Goal: Task Accomplishment & Management: Manage account settings

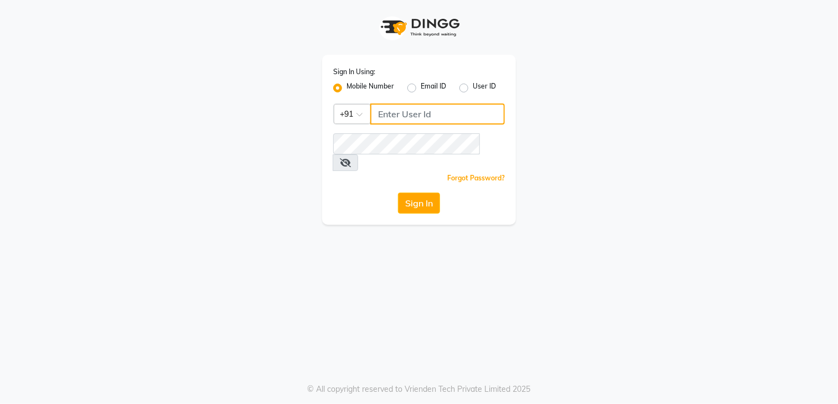
drag, startPoint x: 0, startPoint y: 0, endPoint x: 380, endPoint y: 125, distance: 399.8
click at [380, 125] on input "Username" at bounding box center [437, 114] width 135 height 21
type input "8921473380"
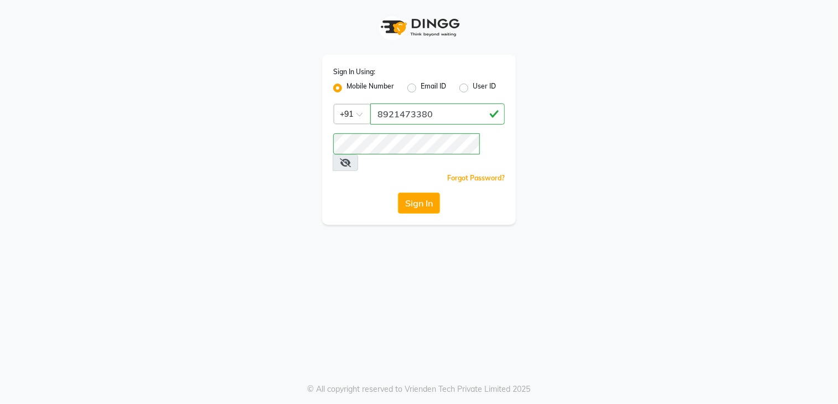
click at [298, 194] on div "Sign In Using: Mobile Number Email ID User ID Country Code × [PHONE_NUMBER] Rem…" at bounding box center [419, 112] width 631 height 225
click at [423, 195] on button "Sign In" at bounding box center [419, 203] width 42 height 21
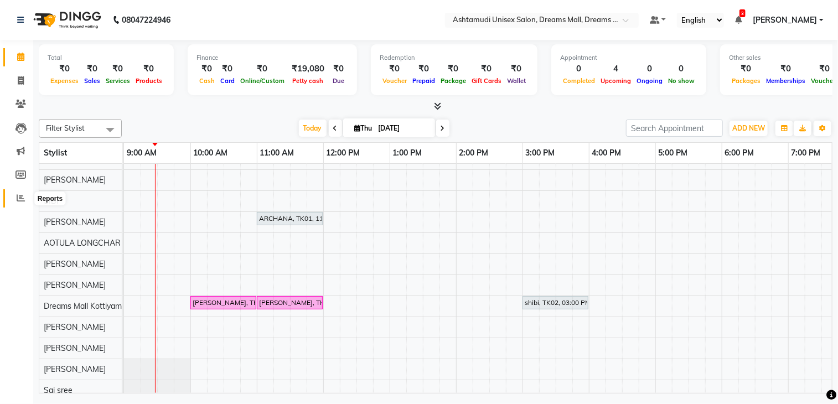
click at [26, 203] on span at bounding box center [20, 198] width 19 height 13
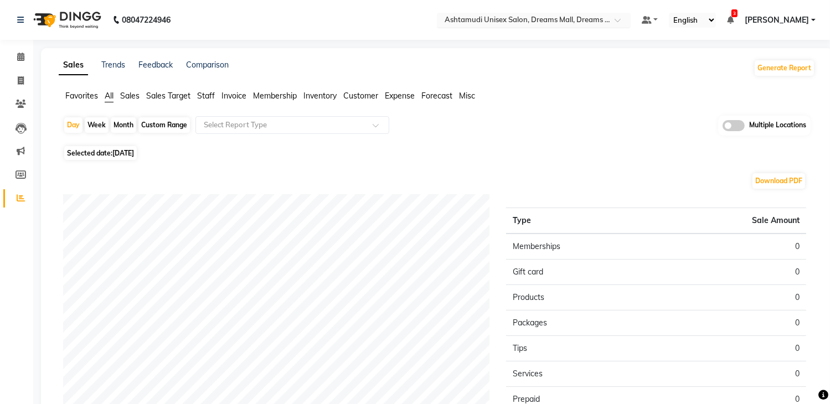
click at [485, 18] on input "text" at bounding box center [522, 21] width 161 height 11
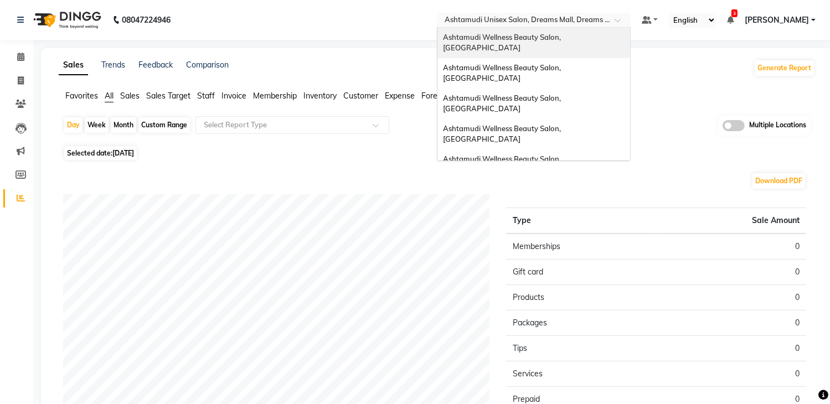
click at [526, 44] on div "Ashtamudi Wellness Beauty Salon, [GEOGRAPHIC_DATA]" at bounding box center [533, 43] width 193 height 30
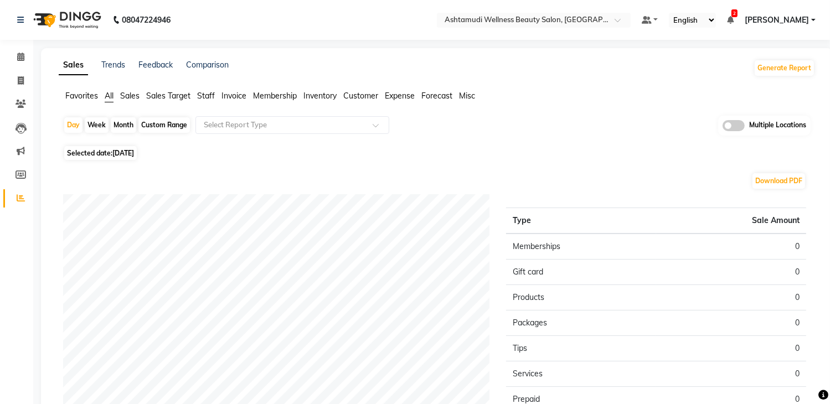
click at [134, 153] on span "[DATE]" at bounding box center [123, 153] width 22 height 8
select select "9"
select select "2025"
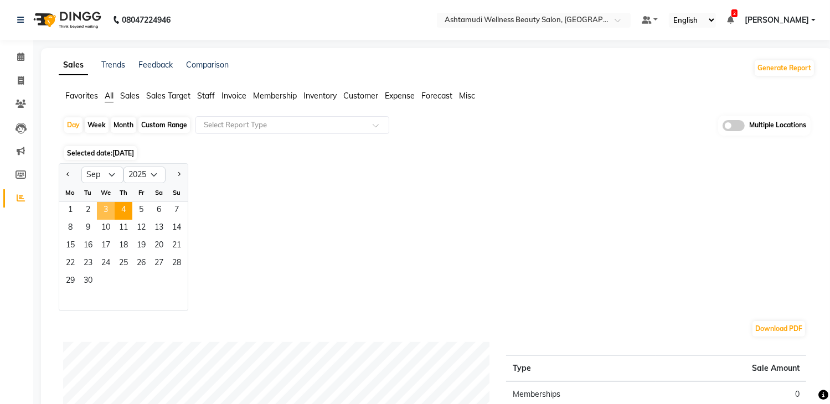
click at [105, 210] on span "3" at bounding box center [106, 211] width 18 height 18
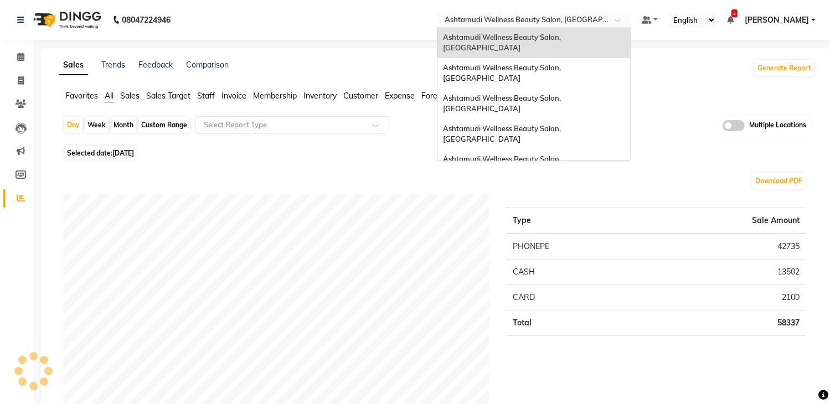
click at [560, 13] on div "Select Location × Ashtamudi Wellness Beauty Salon, Kowdiar" at bounding box center [534, 20] width 194 height 15
click at [563, 63] on span "Ashtamudi Wellness Beauty Salon, [GEOGRAPHIC_DATA]" at bounding box center [503, 73] width 120 height 20
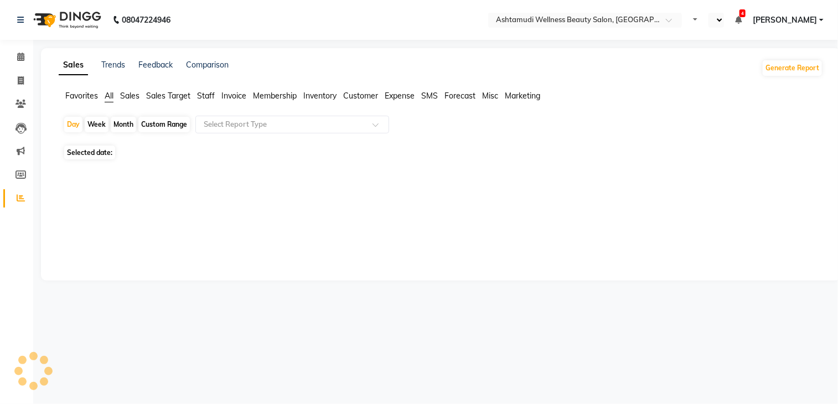
select select "en"
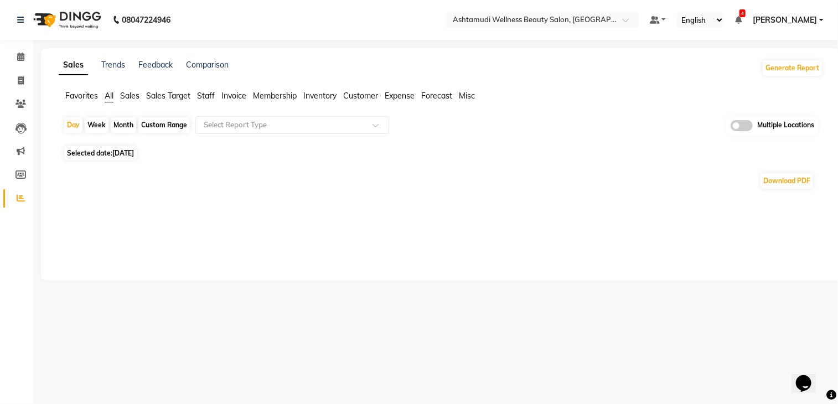
click at [125, 154] on span "[DATE]" at bounding box center [123, 153] width 22 height 8
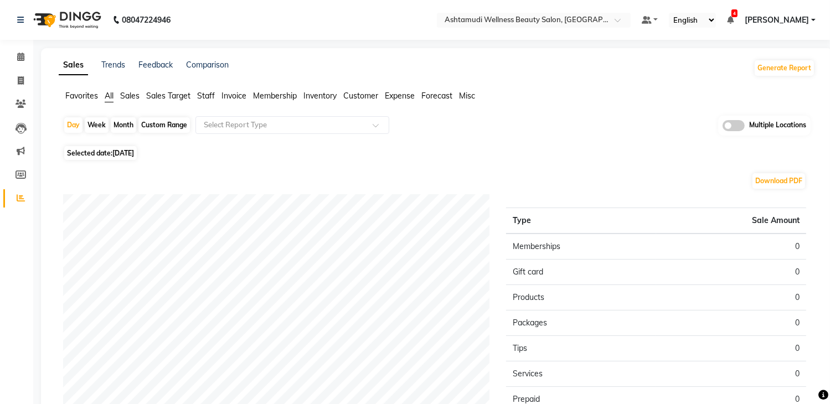
click at [134, 149] on span "[DATE]" at bounding box center [123, 153] width 22 height 8
select select "9"
select select "2025"
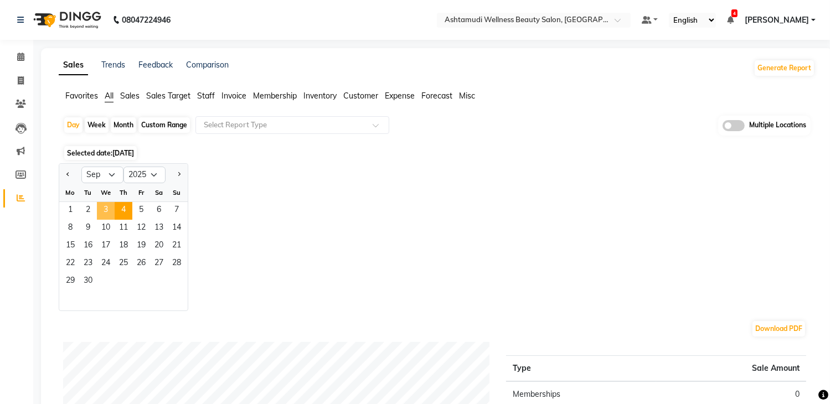
click at [100, 212] on span "3" at bounding box center [106, 211] width 18 height 18
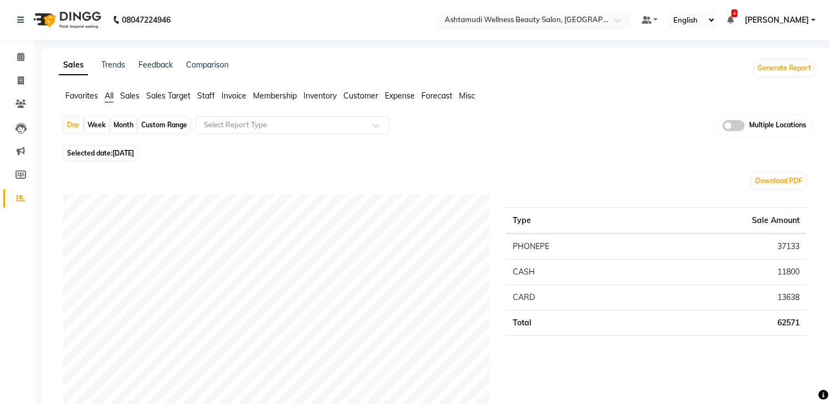
click at [488, 16] on input "text" at bounding box center [522, 21] width 161 height 11
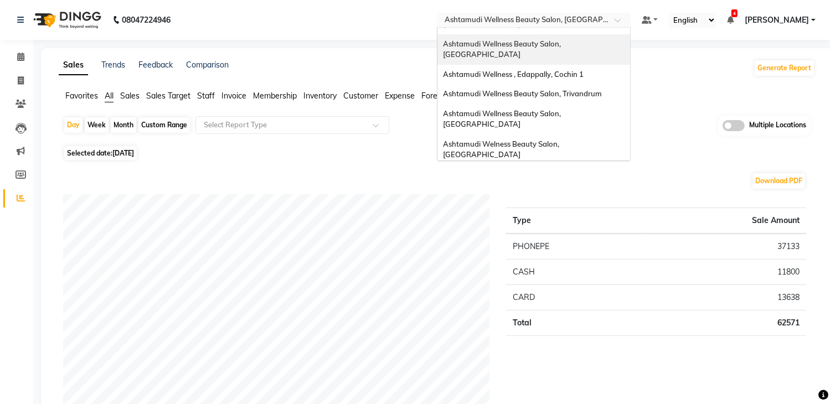
scroll to position [166, 0]
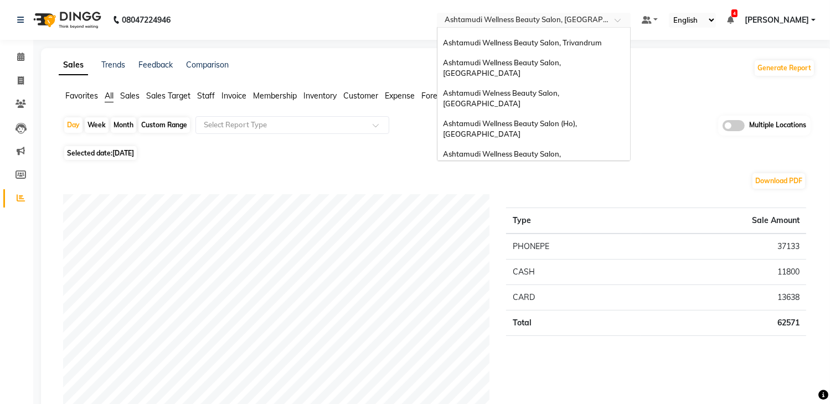
click at [557, 260] on span "Ashtamudi Unisex Salon, Dreams Mall, Dreams Mall Kottiyam" at bounding box center [531, 270] width 176 height 20
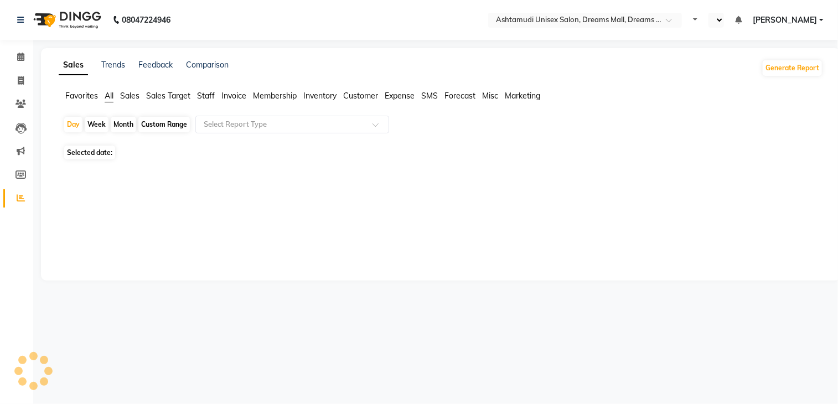
select select "en"
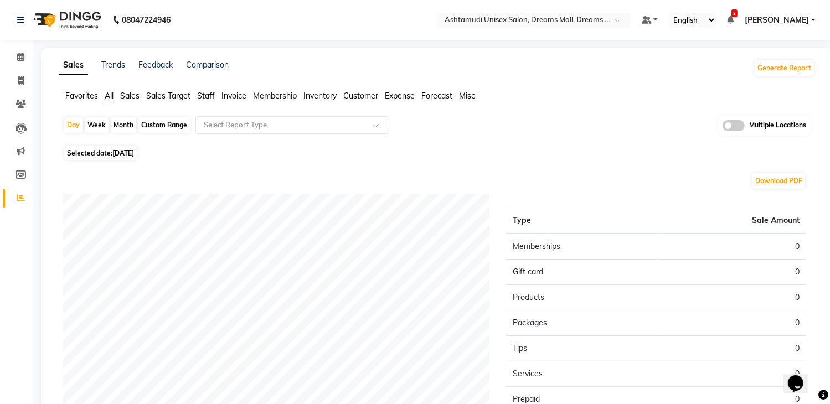
click at [134, 156] on span "[DATE]" at bounding box center [123, 153] width 22 height 8
select select "9"
select select "2025"
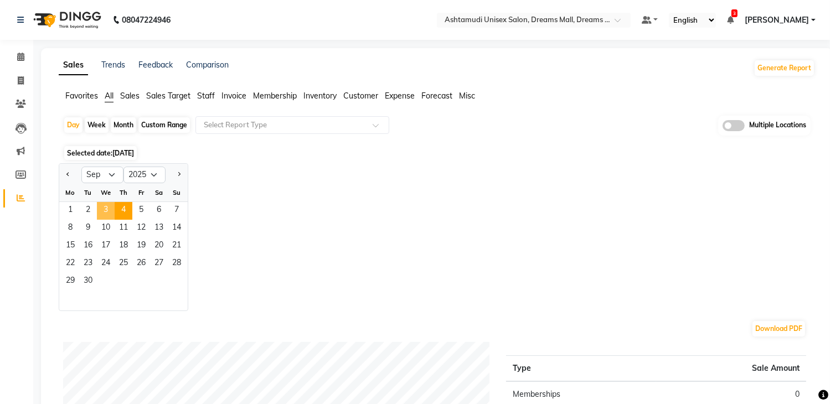
click at [105, 212] on span "3" at bounding box center [106, 211] width 18 height 18
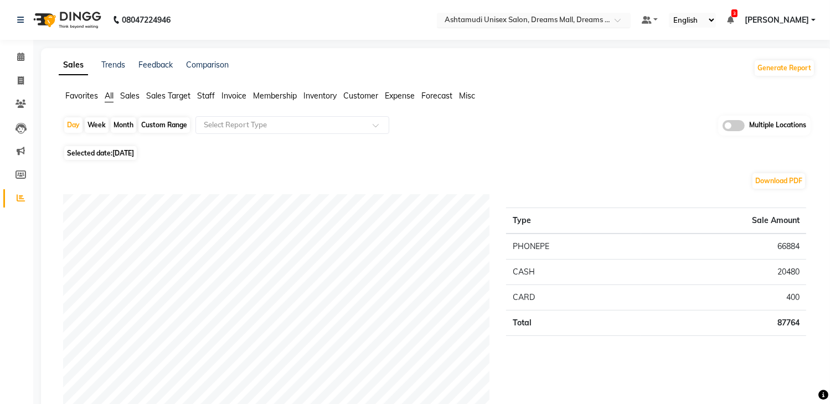
click at [523, 16] on input "text" at bounding box center [522, 21] width 161 height 11
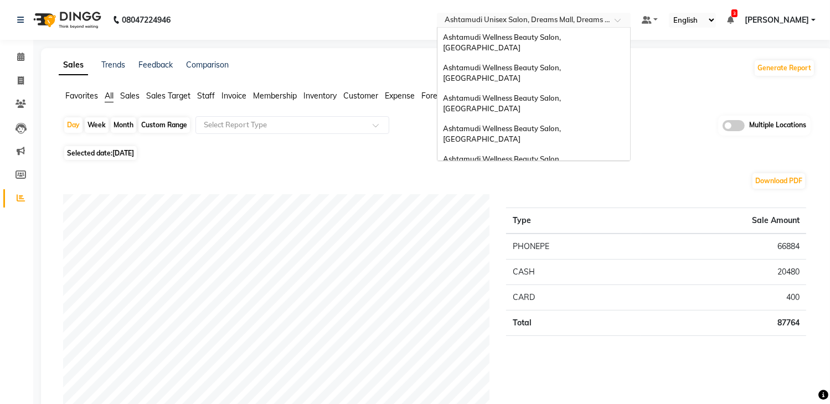
scroll to position [173, 0]
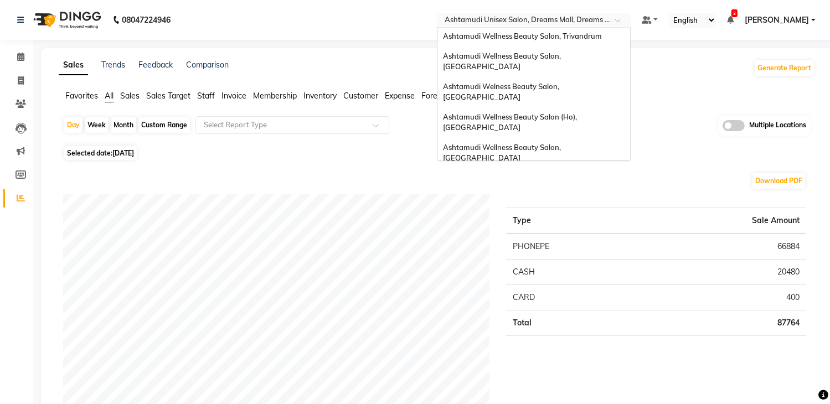
click at [547, 173] on span "Ashtamudi Wellness Beauty Salon, [GEOGRAPHIC_DATA]" at bounding box center [503, 183] width 120 height 20
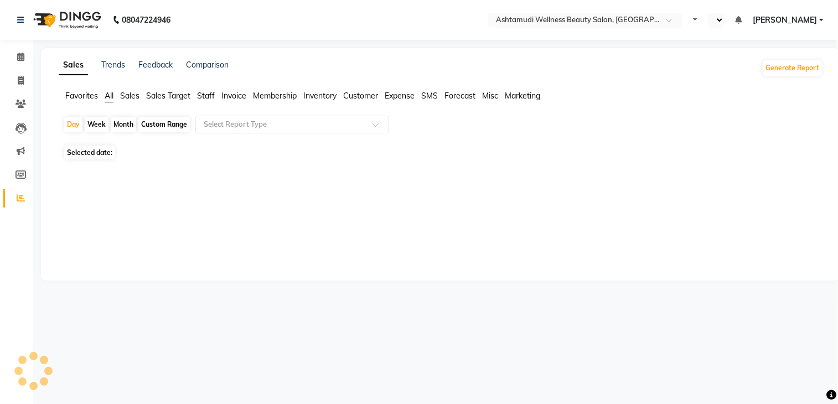
select select "en"
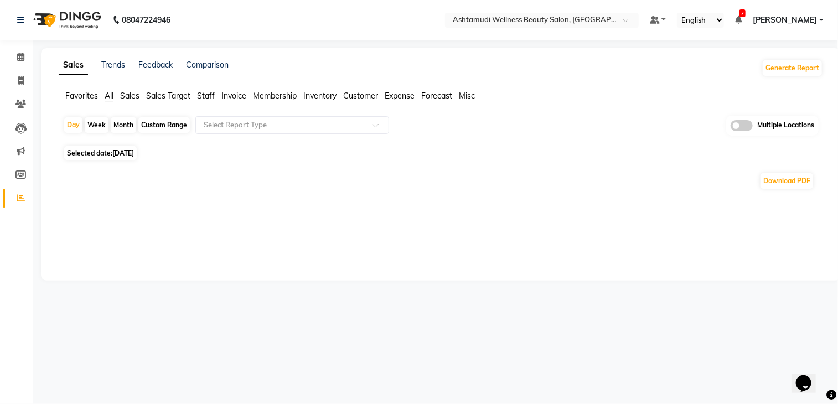
click at [116, 156] on span "[DATE]" at bounding box center [123, 153] width 22 height 8
select select "9"
select select "2025"
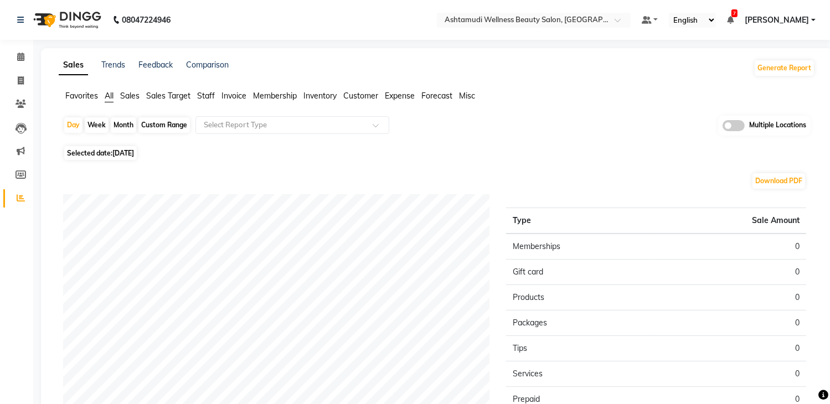
click at [131, 152] on span "[DATE]" at bounding box center [123, 153] width 22 height 8
select select "9"
select select "2025"
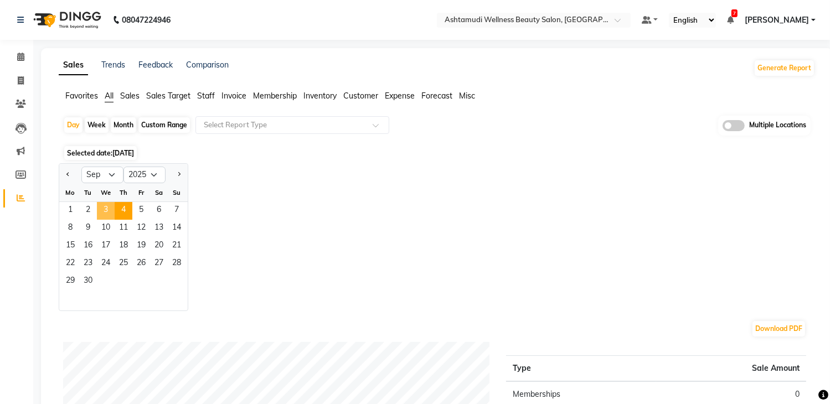
click at [108, 209] on span "3" at bounding box center [106, 211] width 18 height 18
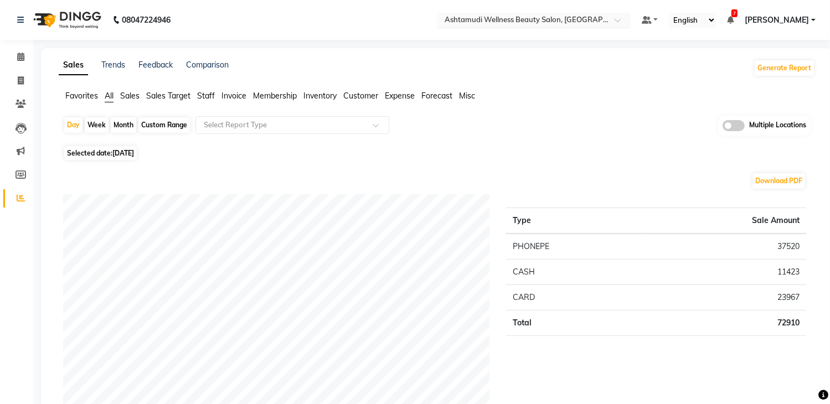
click at [539, 17] on input "text" at bounding box center [522, 21] width 161 height 11
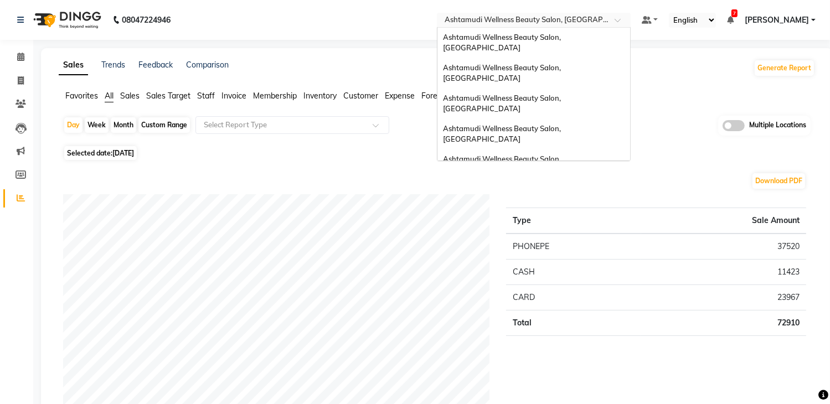
click at [539, 17] on input "text" at bounding box center [522, 21] width 161 height 11
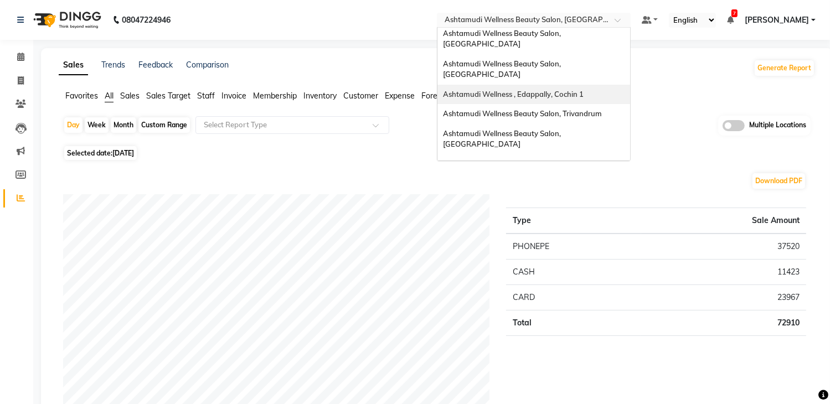
scroll to position [111, 0]
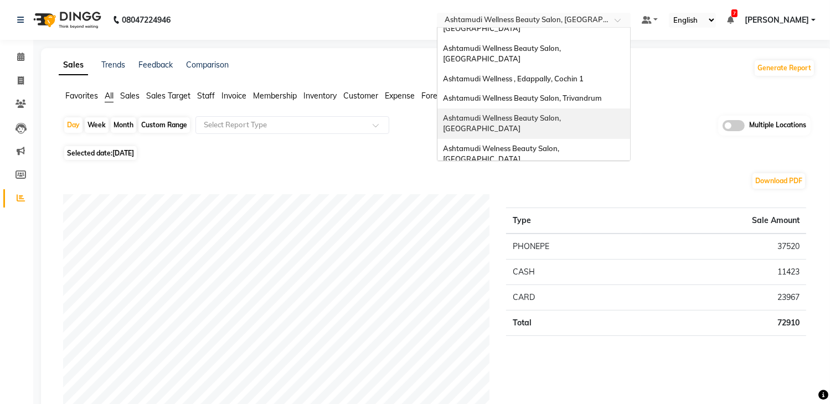
click at [549, 109] on div "Ashtamudi Wellness Beauty Salon, [GEOGRAPHIC_DATA]" at bounding box center [533, 124] width 193 height 30
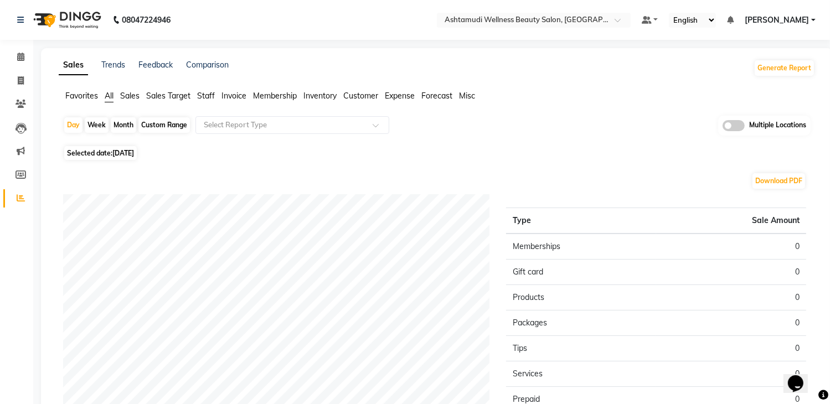
click at [132, 156] on span "[DATE]" at bounding box center [123, 153] width 22 height 8
select select "9"
select select "2025"
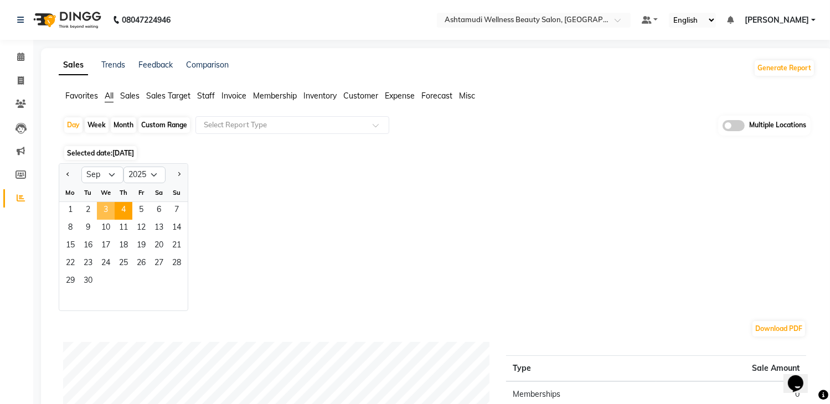
click at [107, 212] on span "3" at bounding box center [106, 211] width 18 height 18
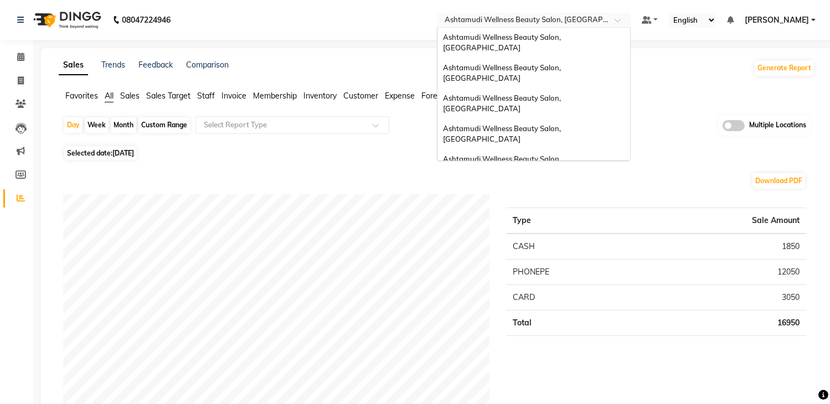
click at [495, 22] on input "text" at bounding box center [522, 21] width 161 height 11
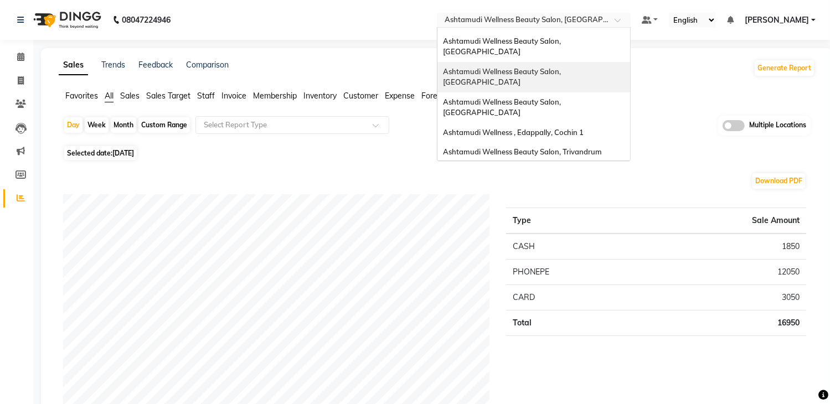
scroll to position [111, 0]
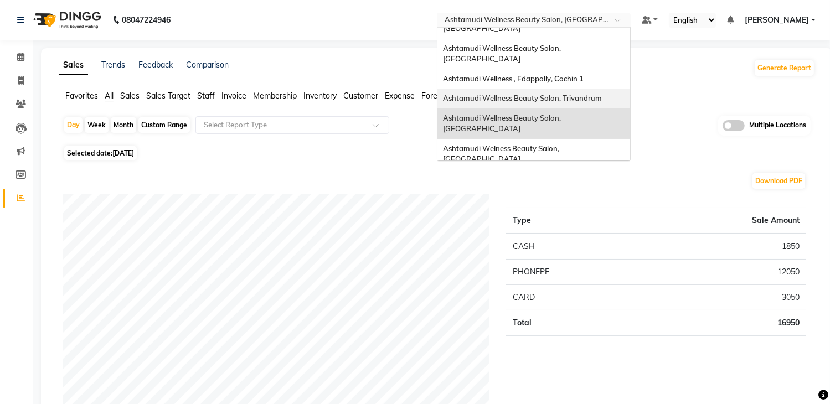
click at [559, 94] on span "Ashtamudi Wellness Beauty Salon, Trivandrum" at bounding box center [522, 98] width 159 height 9
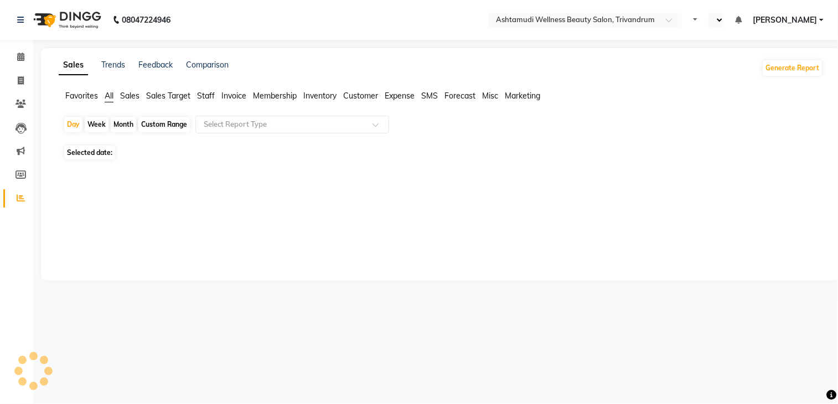
select select "en"
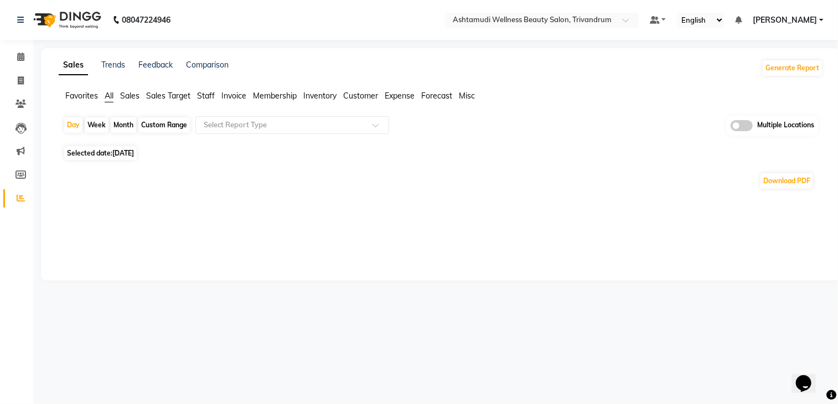
click at [128, 153] on span "[DATE]" at bounding box center [123, 153] width 22 height 8
select select "9"
select select "2025"
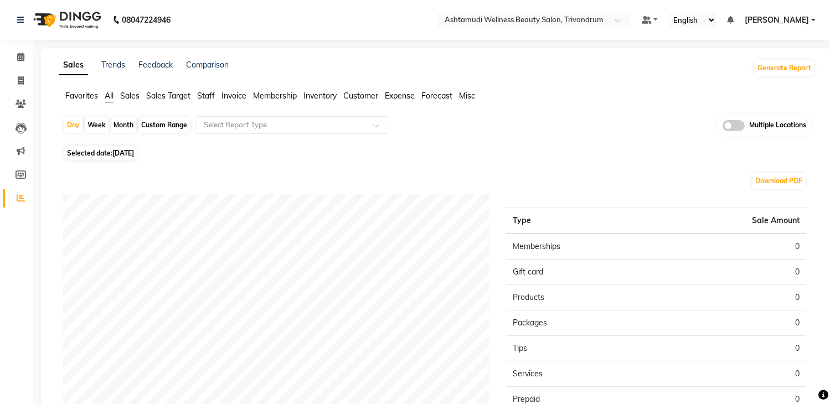
click at [126, 151] on span "[DATE]" at bounding box center [123, 153] width 22 height 8
select select "9"
select select "2025"
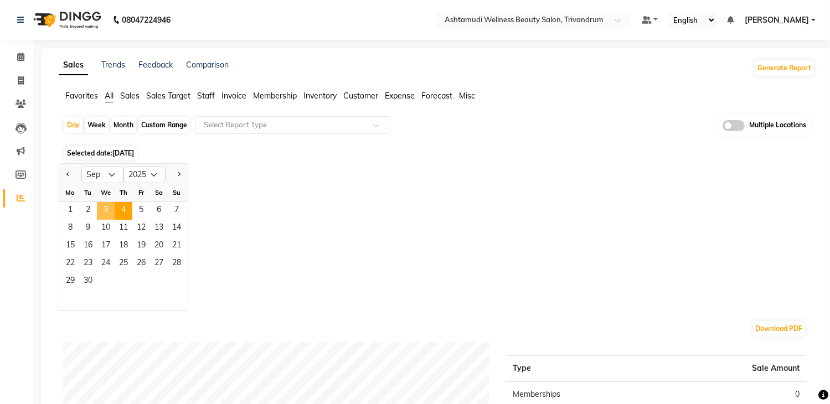
click at [109, 208] on span "3" at bounding box center [106, 211] width 18 height 18
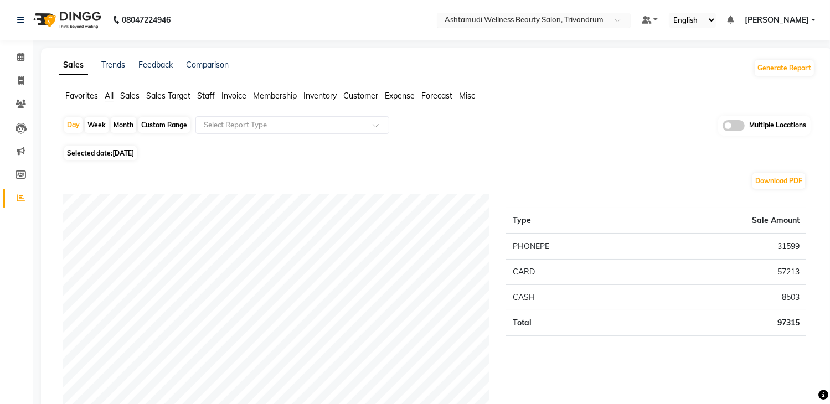
click at [514, 17] on input "text" at bounding box center [522, 21] width 161 height 11
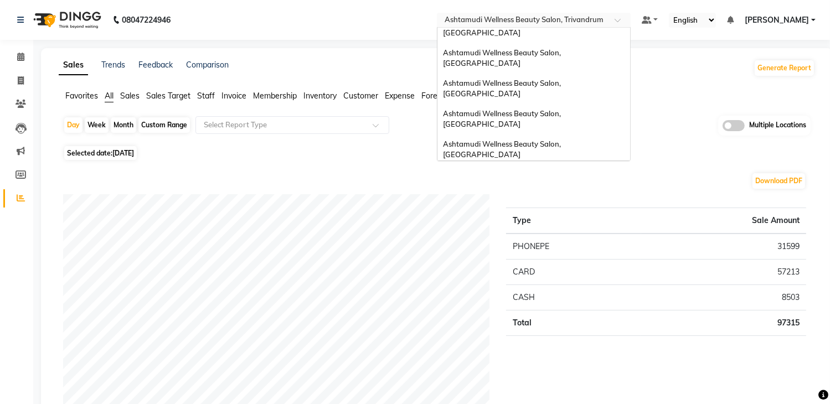
scroll to position [7, 0]
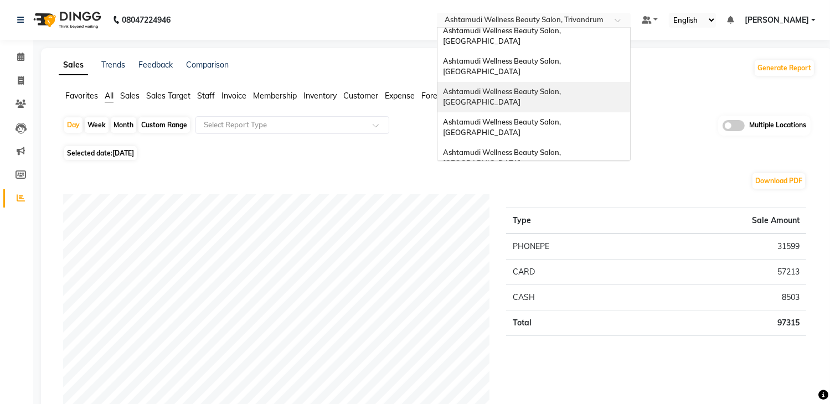
click at [563, 87] on span "Ashtamudi Wellness Beauty Salon, [GEOGRAPHIC_DATA]" at bounding box center [503, 97] width 120 height 20
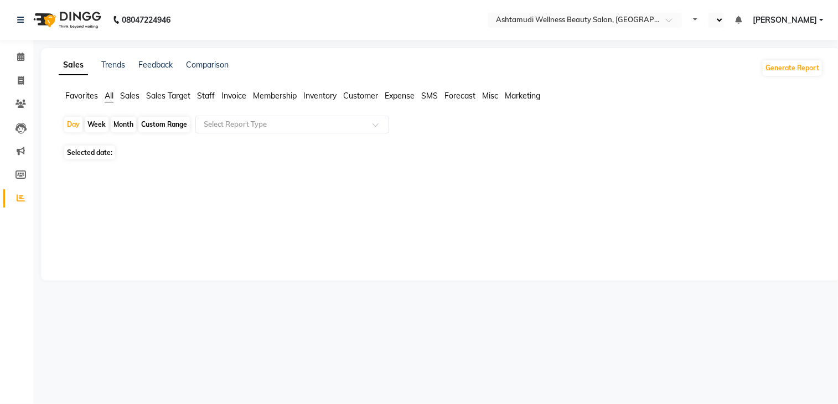
select select "en"
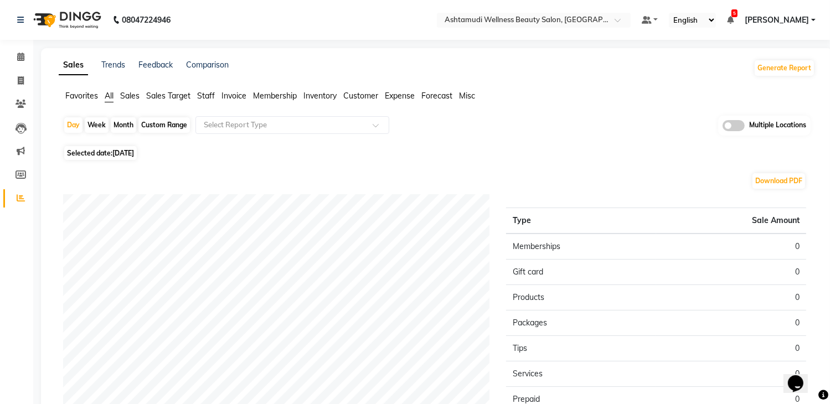
click at [133, 157] on span "[DATE]" at bounding box center [123, 153] width 22 height 8
select select "9"
select select "2025"
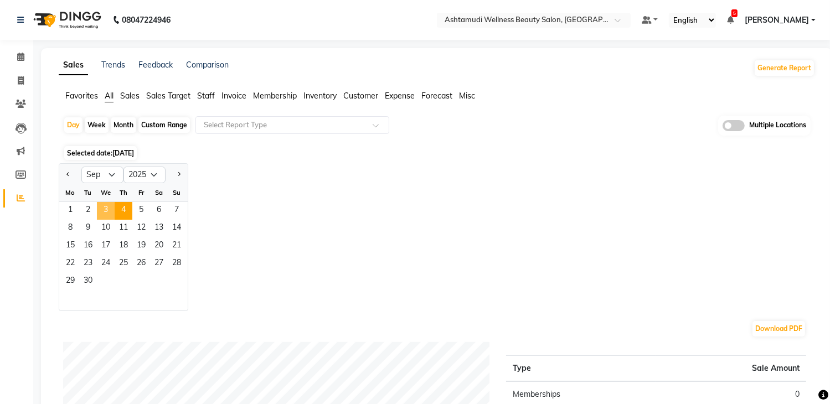
click at [111, 207] on span "3" at bounding box center [106, 211] width 18 height 18
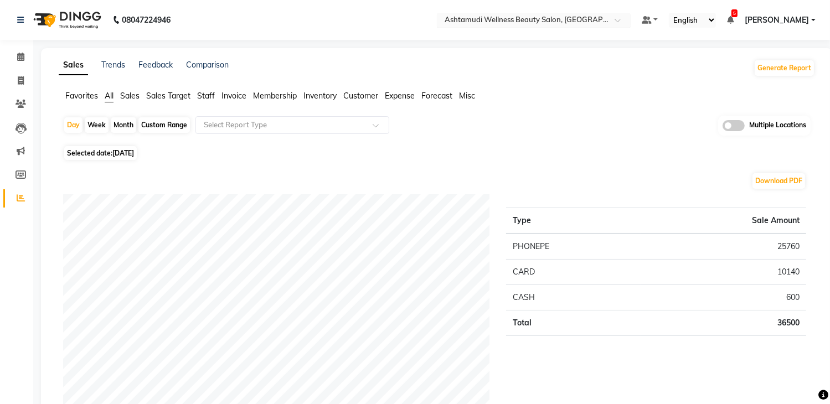
click at [558, 20] on input "text" at bounding box center [522, 21] width 161 height 11
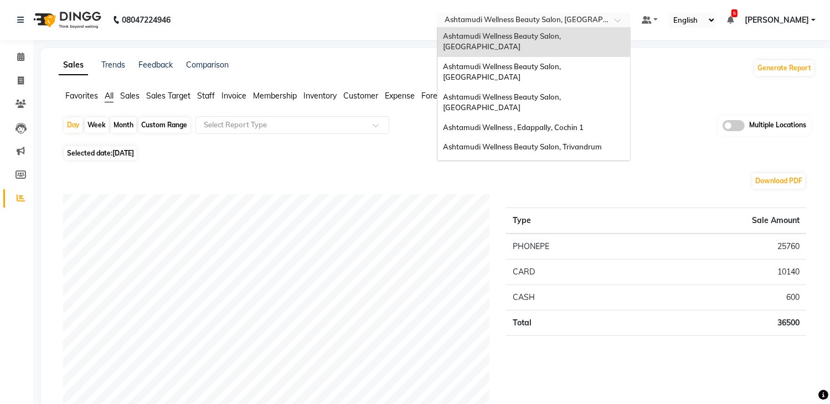
scroll to position [173, 0]
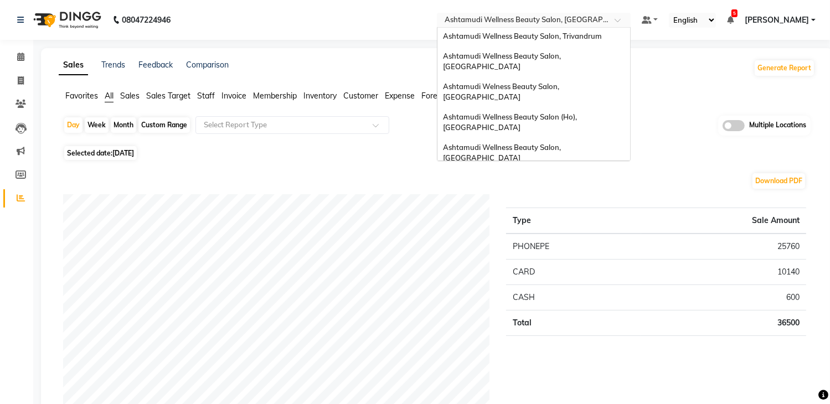
click at [559, 199] on div "Ashtamudi Beauty Lounge, Attingal" at bounding box center [533, 209] width 193 height 20
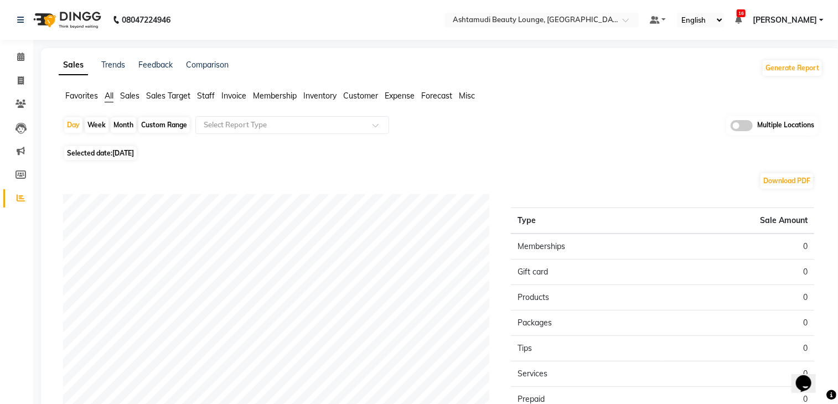
click at [133, 153] on span "[DATE]" at bounding box center [123, 153] width 22 height 8
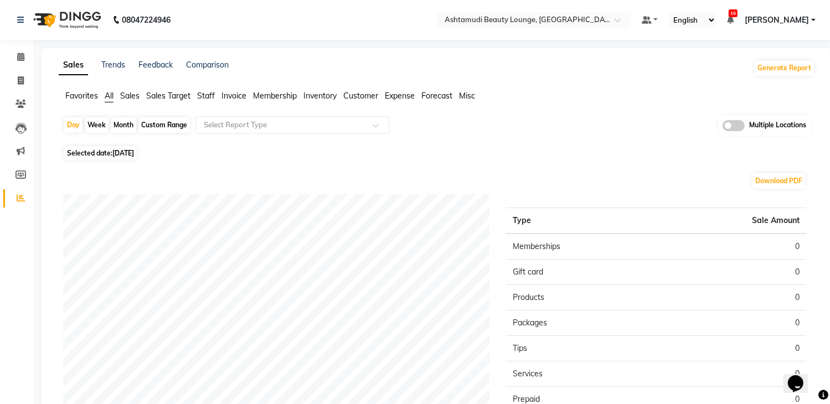
select select "9"
select select "2025"
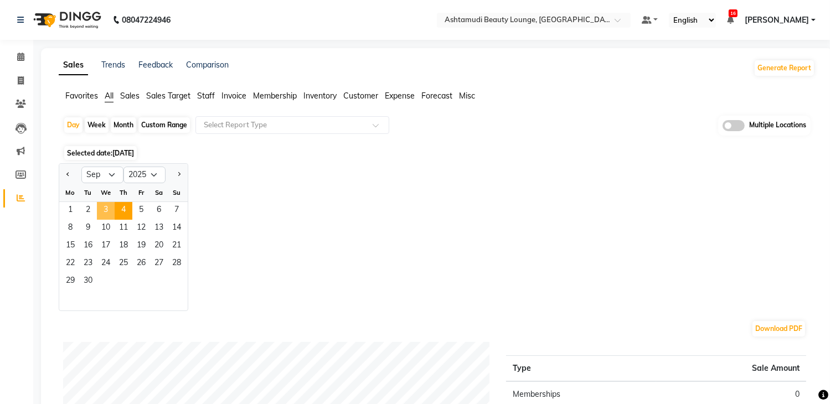
click at [106, 216] on span "3" at bounding box center [106, 211] width 18 height 18
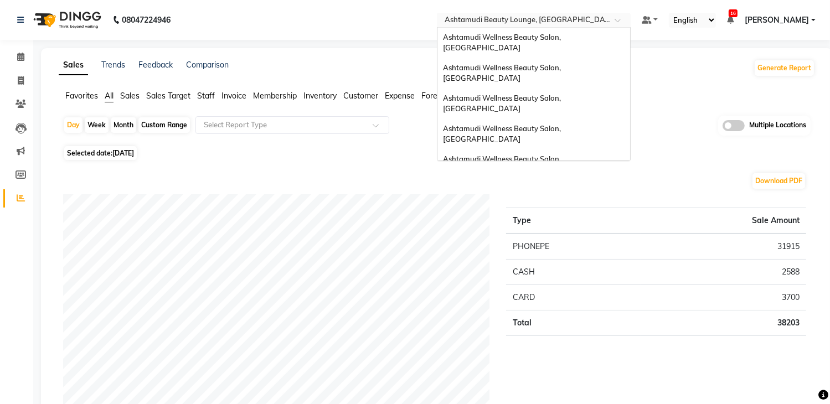
click at [525, 17] on input "text" at bounding box center [522, 21] width 161 height 11
click at [553, 124] on span "Ashtamudi Wellness Beauty Salon, [GEOGRAPHIC_DATA]" at bounding box center [503, 134] width 120 height 20
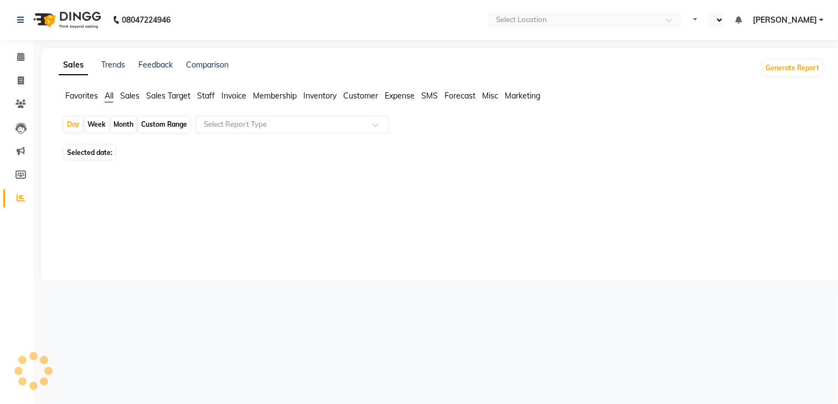
select select "en"
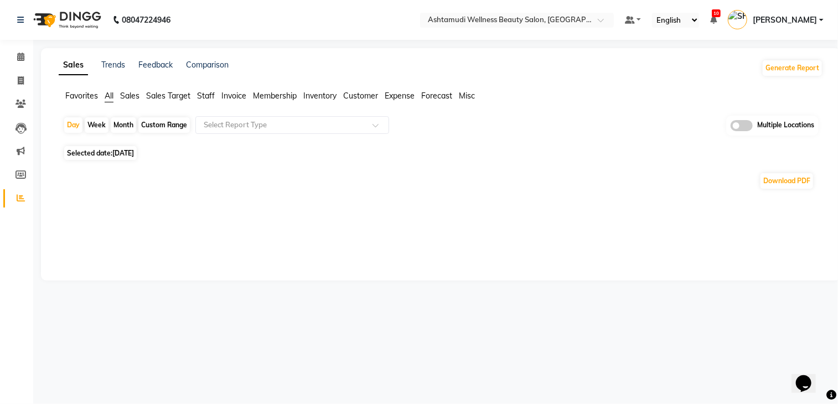
click at [123, 152] on span "[DATE]" at bounding box center [123, 153] width 22 height 8
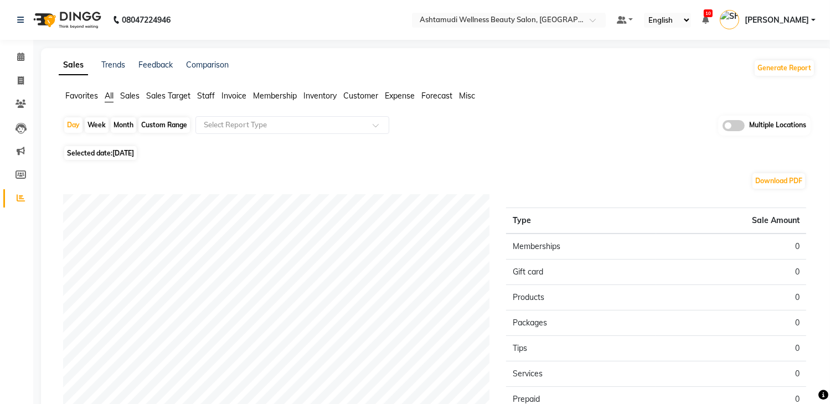
click at [131, 149] on span "[DATE]" at bounding box center [123, 153] width 22 height 8
select select "9"
select select "2025"
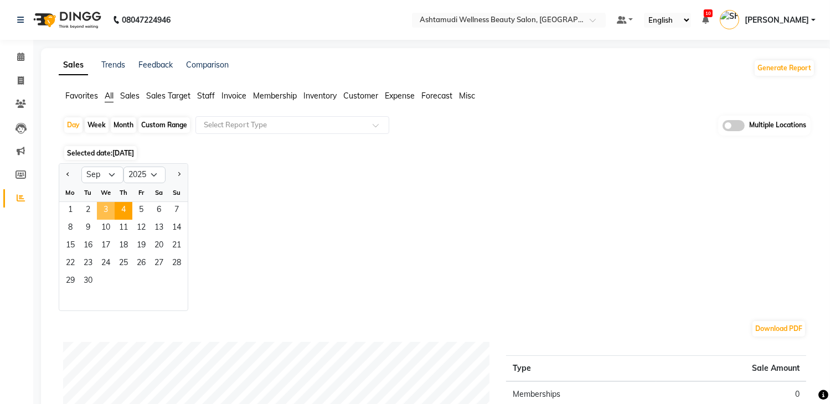
click at [109, 209] on span "3" at bounding box center [106, 211] width 18 height 18
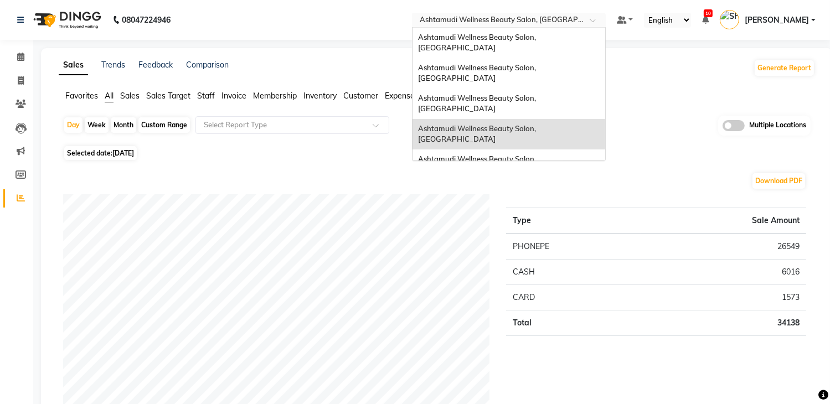
click at [523, 22] on input "text" at bounding box center [498, 21] width 161 height 11
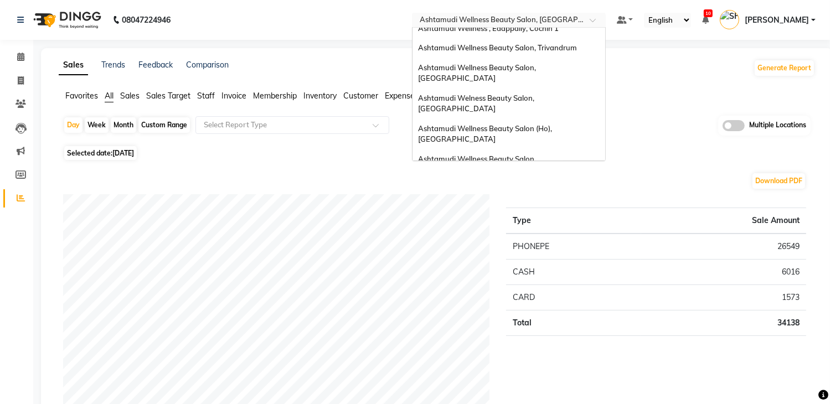
scroll to position [173, 0]
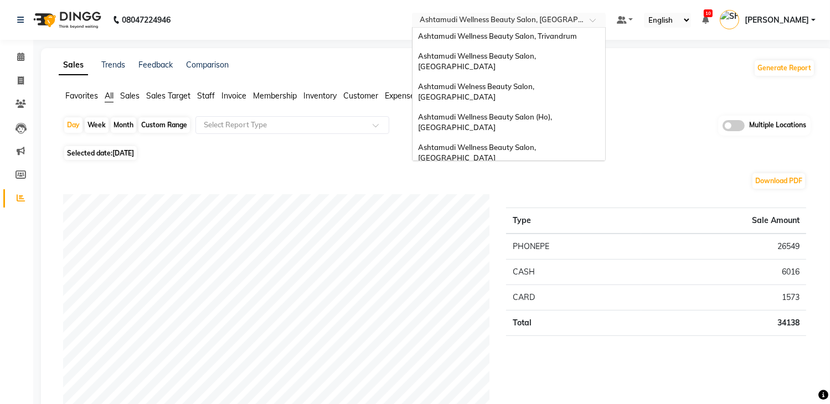
click at [535, 223] on span "Ashtamudi Wellness Beauty Salon, [GEOGRAPHIC_DATA]" at bounding box center [478, 233] width 120 height 20
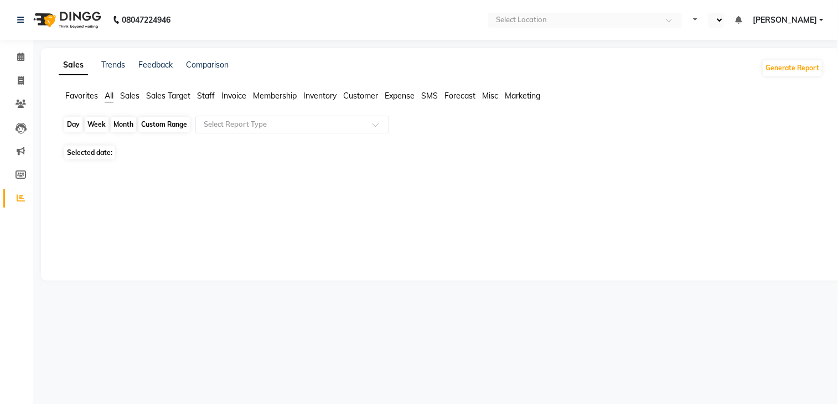
select select "en"
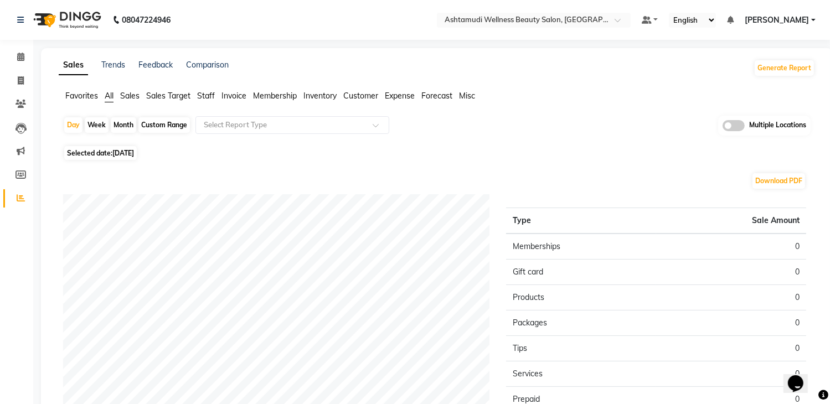
click at [129, 150] on span "[DATE]" at bounding box center [123, 153] width 22 height 8
select select "9"
select select "2025"
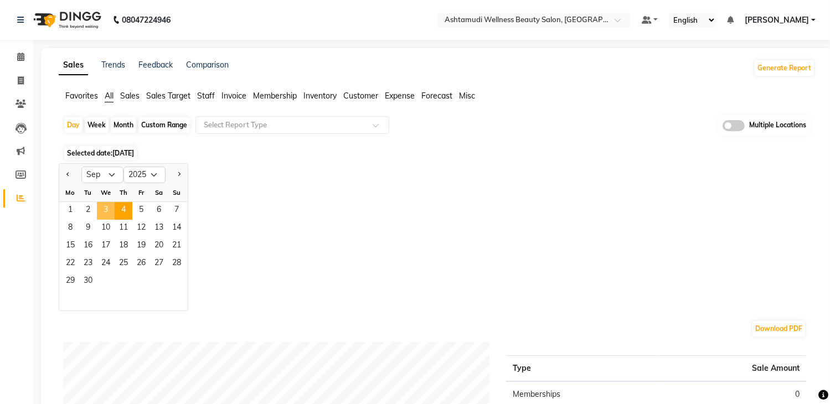
click at [102, 213] on span "3" at bounding box center [106, 211] width 18 height 18
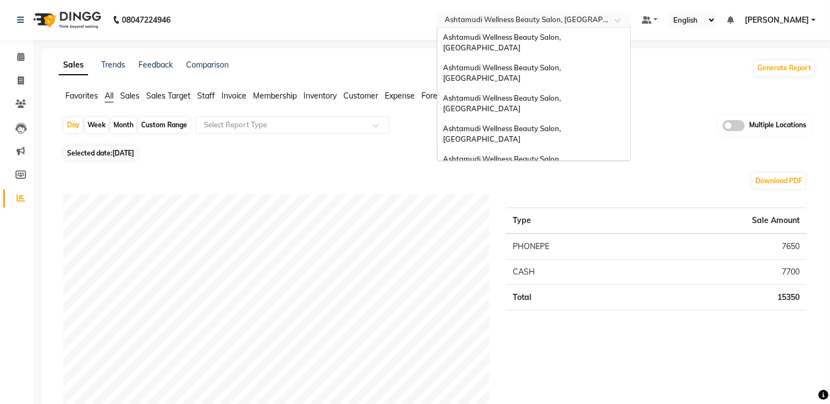
click at [537, 16] on input "text" at bounding box center [522, 21] width 161 height 11
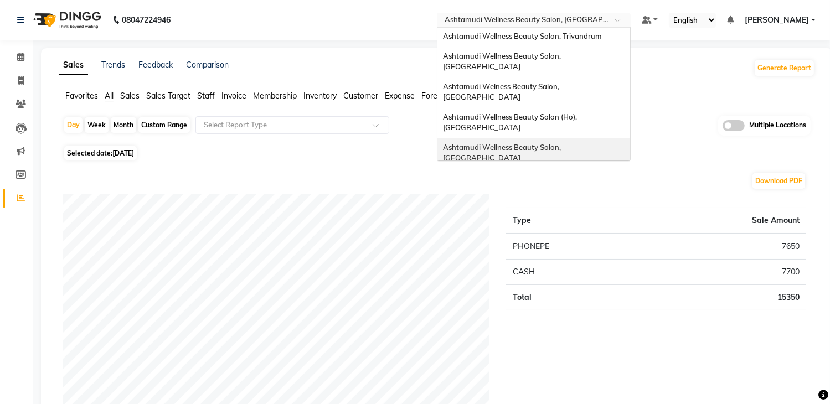
click at [557, 143] on span "Ashtamudi Wellness Beauty Salon, [GEOGRAPHIC_DATA]" at bounding box center [503, 153] width 120 height 20
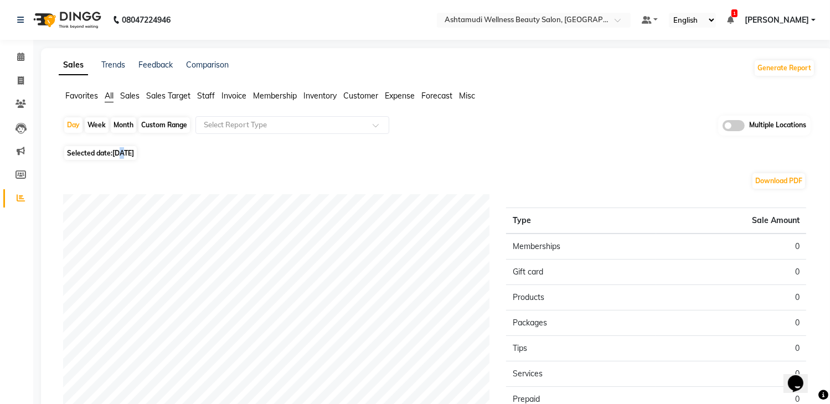
click at [123, 149] on span "[DATE]" at bounding box center [123, 153] width 22 height 8
select select "9"
select select "2025"
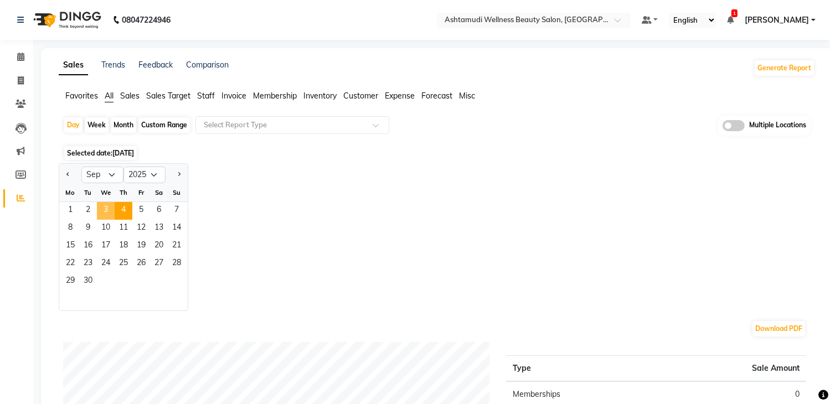
click at [107, 207] on span "3" at bounding box center [106, 211] width 18 height 18
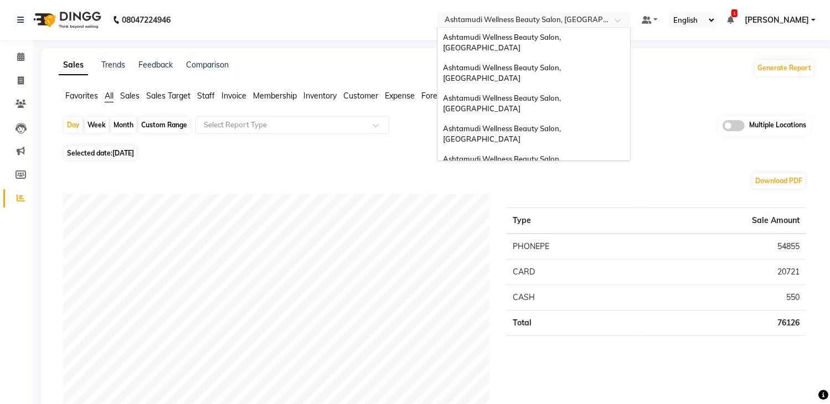
click at [532, 24] on input "text" at bounding box center [522, 21] width 161 height 11
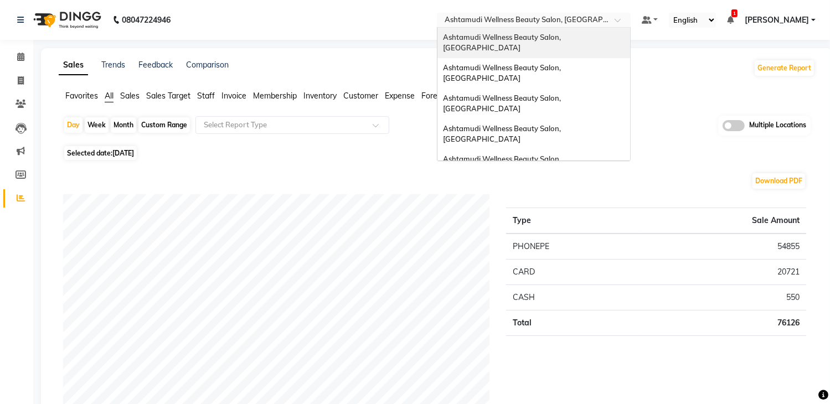
click at [559, 42] on div "Ashtamudi Wellness Beauty Salon, [GEOGRAPHIC_DATA]" at bounding box center [533, 43] width 193 height 30
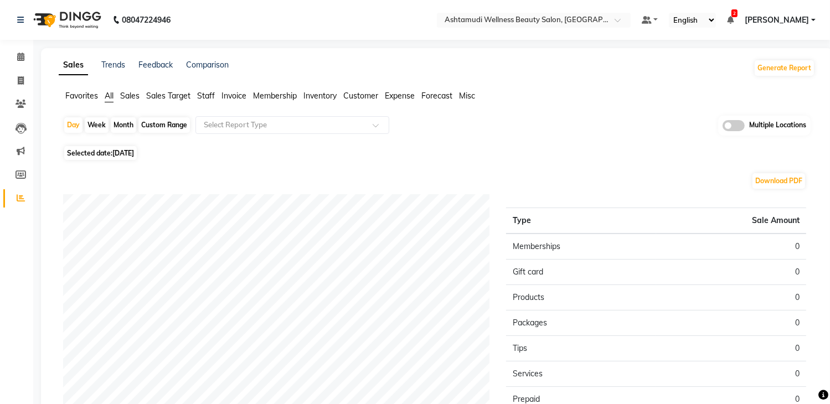
click at [80, 25] on img at bounding box center [66, 19] width 76 height 31
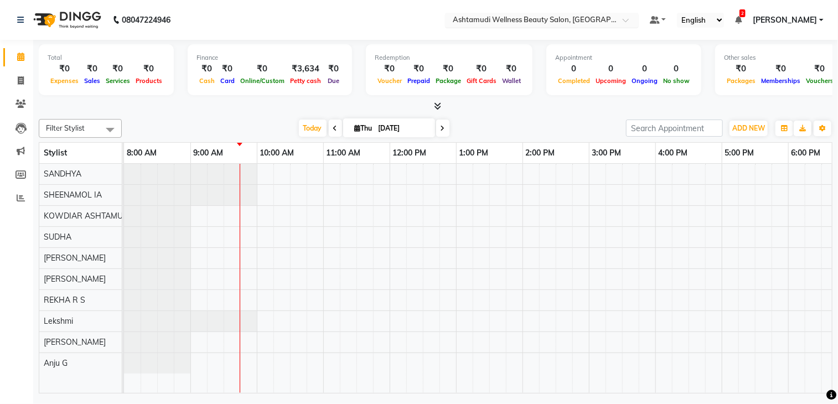
click at [501, 19] on input "text" at bounding box center [531, 21] width 161 height 11
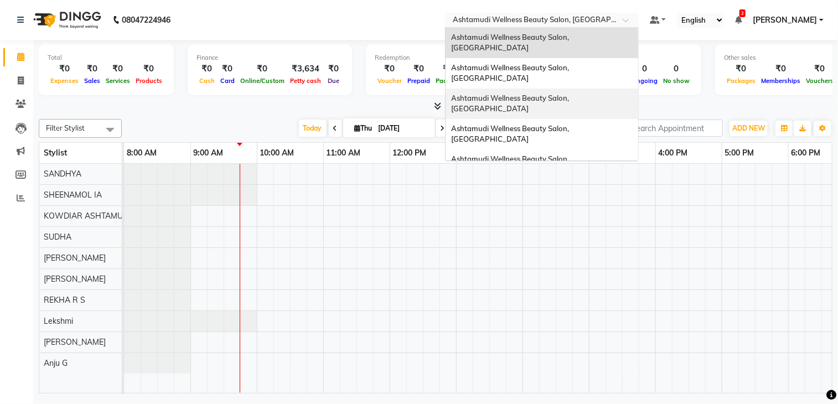
click at [519, 94] on span "Ashtamudi Wellness Beauty Salon, [GEOGRAPHIC_DATA]" at bounding box center [511, 104] width 120 height 20
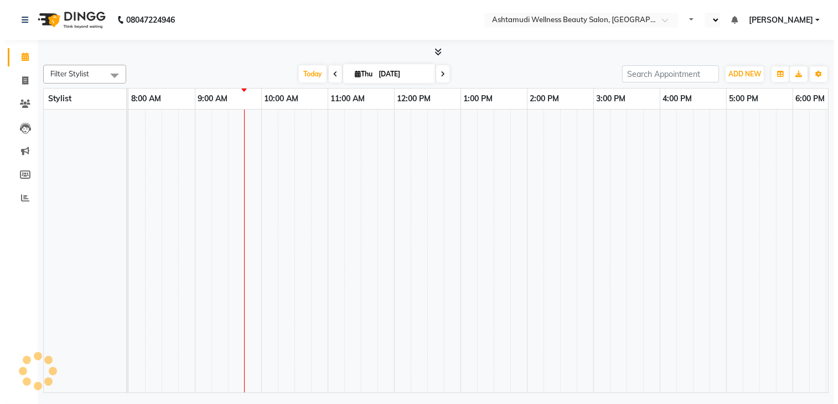
scroll to position [0, 66]
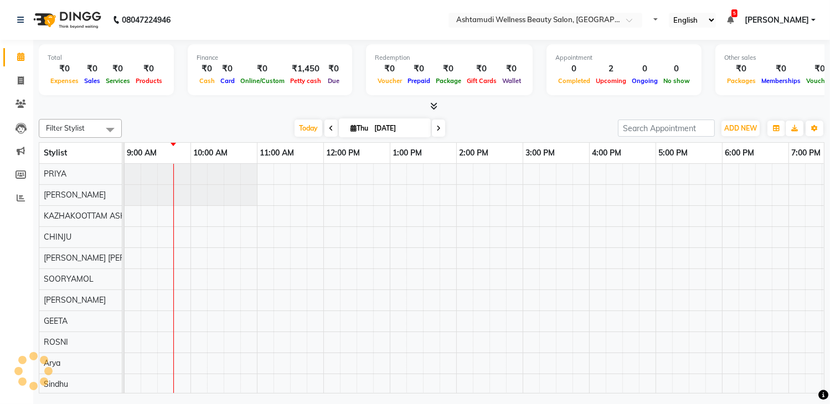
select select "en"
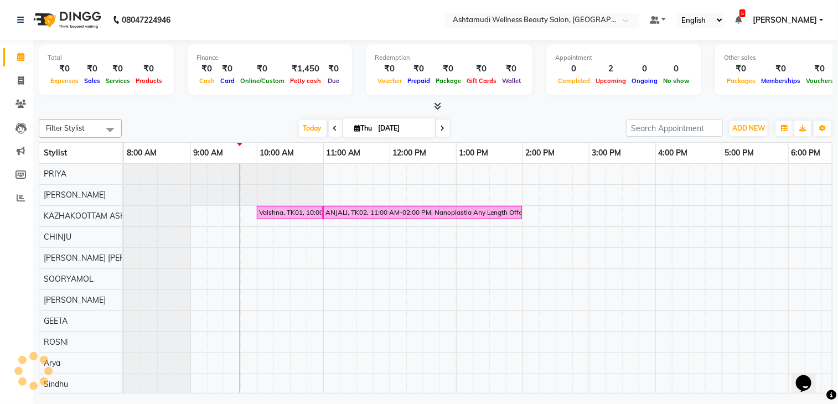
scroll to position [0, 0]
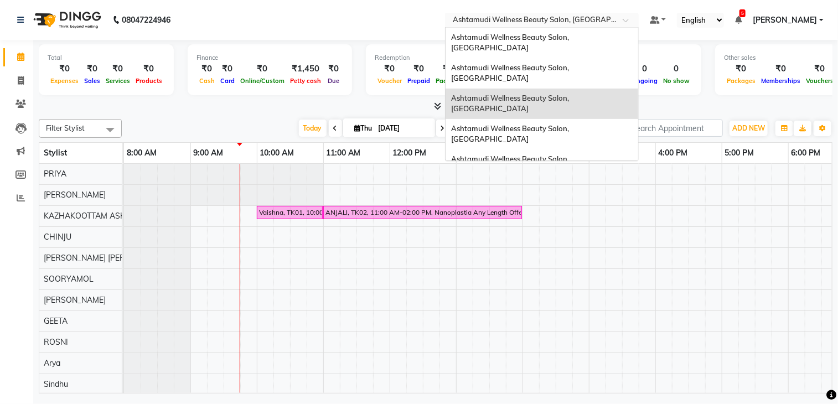
click at [544, 22] on input "text" at bounding box center [531, 21] width 161 height 11
click at [563, 64] on div "Ashtamudi Wellness Beauty Salon, [GEOGRAPHIC_DATA]" at bounding box center [542, 73] width 193 height 30
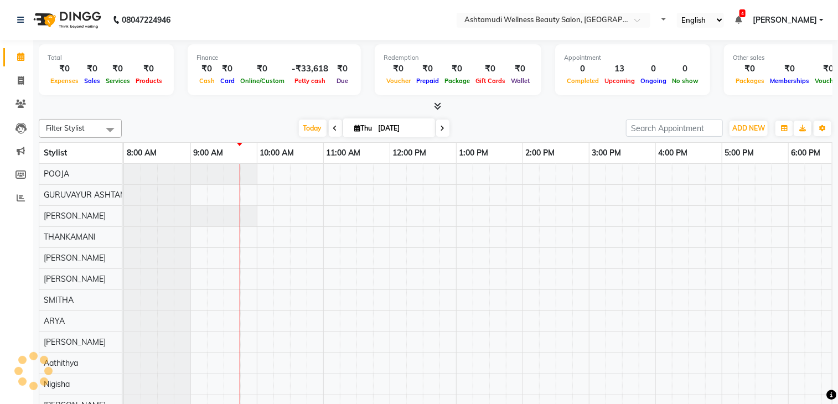
select select "en"
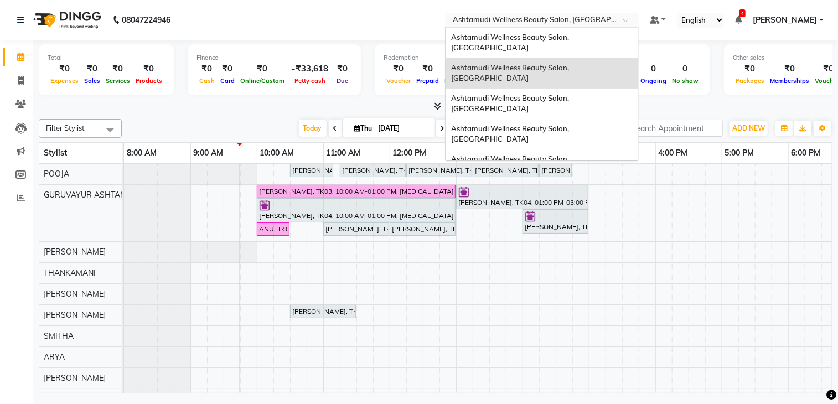
click at [574, 20] on input "text" at bounding box center [531, 21] width 161 height 11
click at [569, 124] on span "Ashtamudi Wellness Beauty Salon, [GEOGRAPHIC_DATA]" at bounding box center [511, 134] width 120 height 20
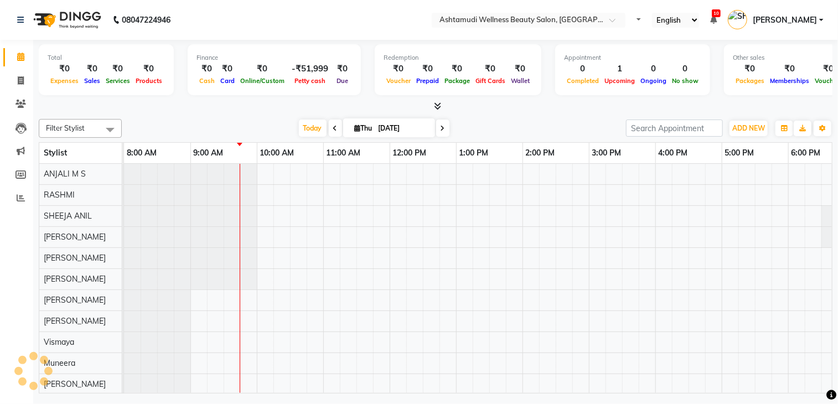
select select "en"
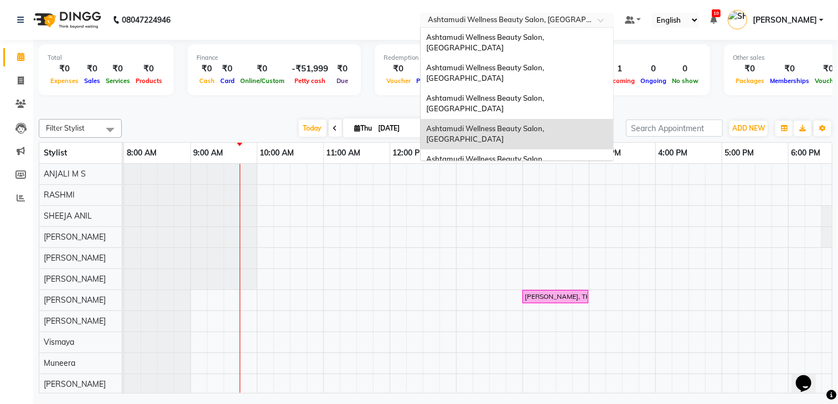
click at [532, 23] on input "text" at bounding box center [506, 21] width 161 height 11
click at [546, 154] on span "Ashtamudi Wellness Beauty Salon, [GEOGRAPHIC_DATA]" at bounding box center [486, 164] width 120 height 20
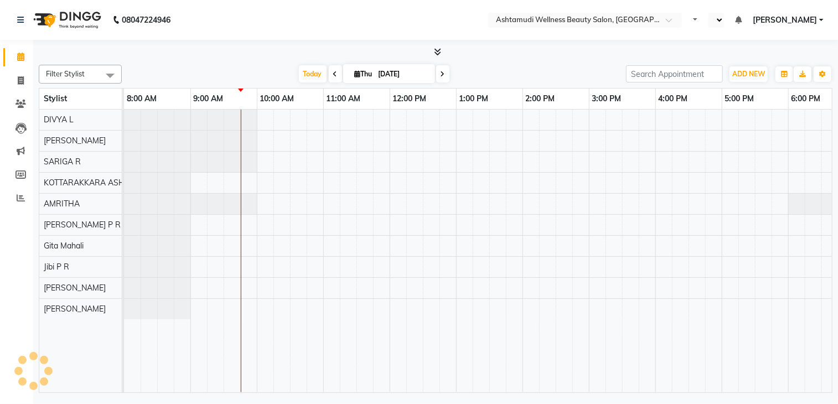
select select "en"
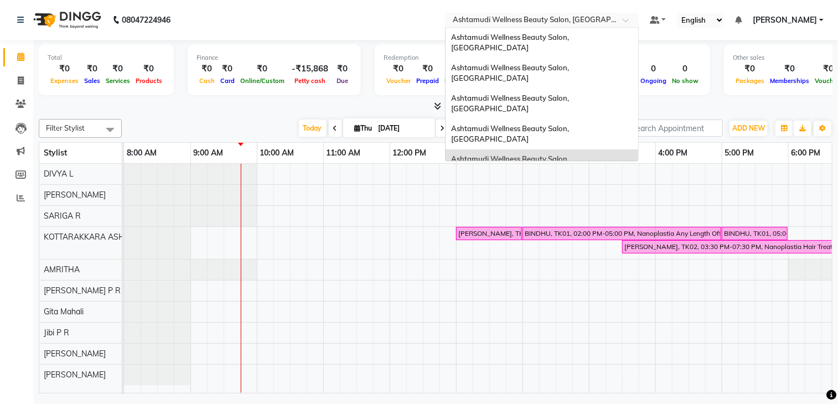
click at [538, 25] on input "text" at bounding box center [531, 21] width 161 height 11
click at [575, 199] on div "Ashtamudi Wellness Beauty Salon, Trivandrum" at bounding box center [542, 209] width 193 height 20
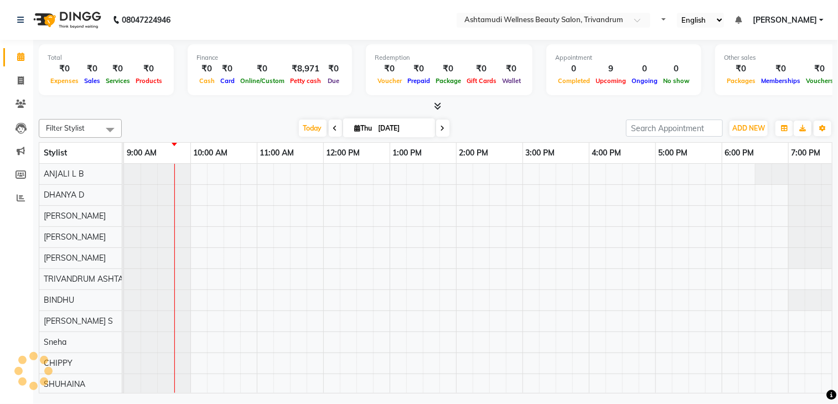
select select "en"
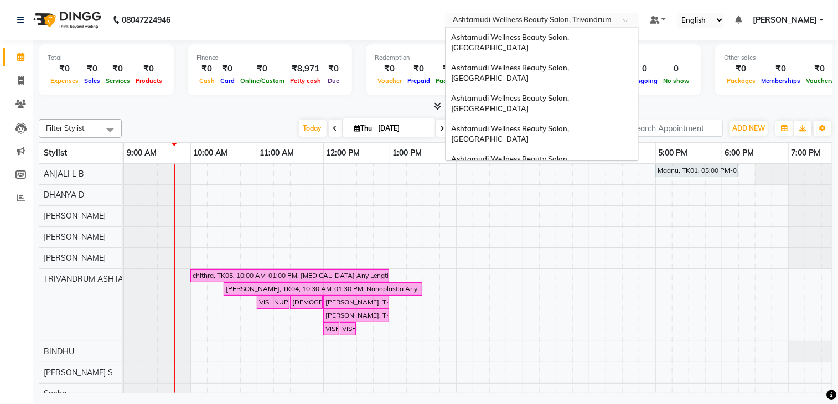
click at [562, 20] on input "text" at bounding box center [531, 21] width 161 height 11
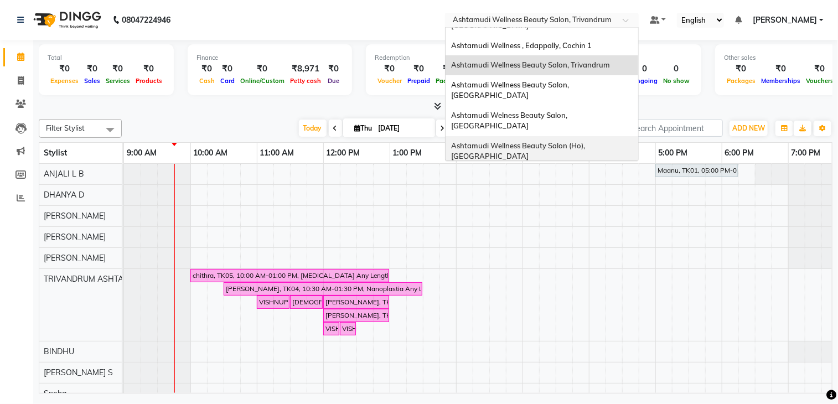
scroll to position [173, 0]
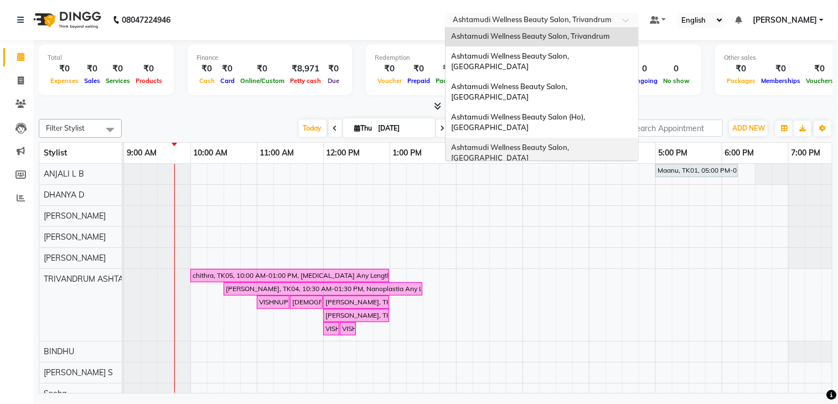
click at [554, 138] on div "Ashtamudi Wellness Beauty Salon, [GEOGRAPHIC_DATA]" at bounding box center [542, 153] width 193 height 30
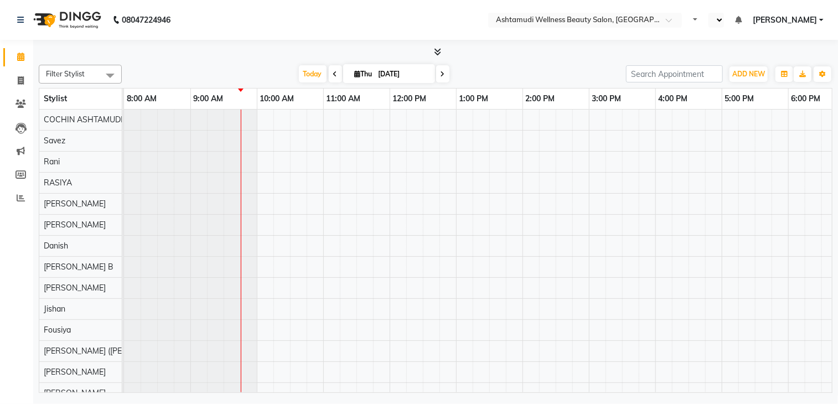
select select "en"
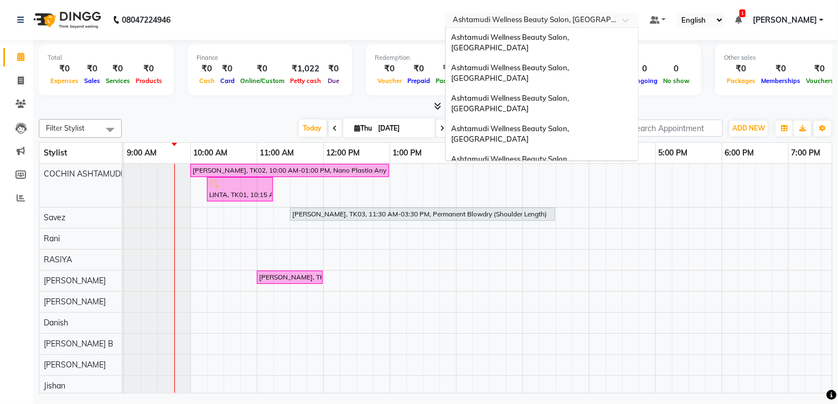
click at [520, 18] on input "text" at bounding box center [531, 21] width 161 height 11
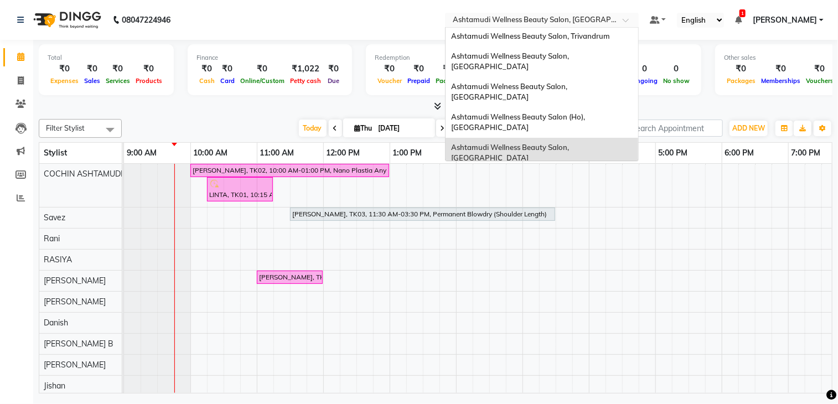
click at [545, 168] on div "Ashtamudi Wellness Beauty Salon, [GEOGRAPHIC_DATA]" at bounding box center [542, 183] width 193 height 30
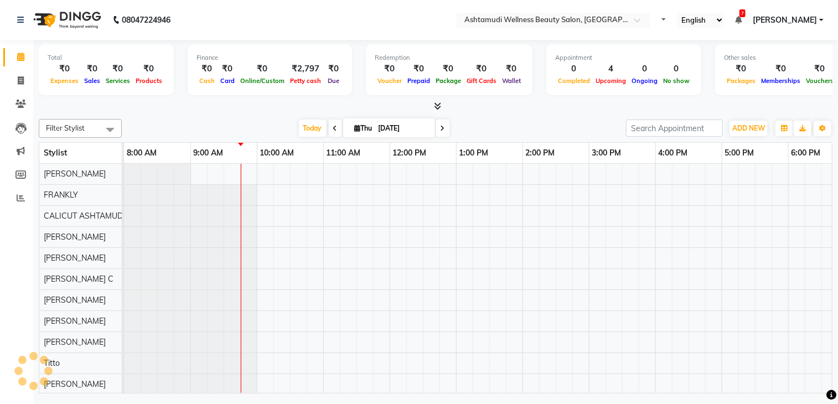
select select "en"
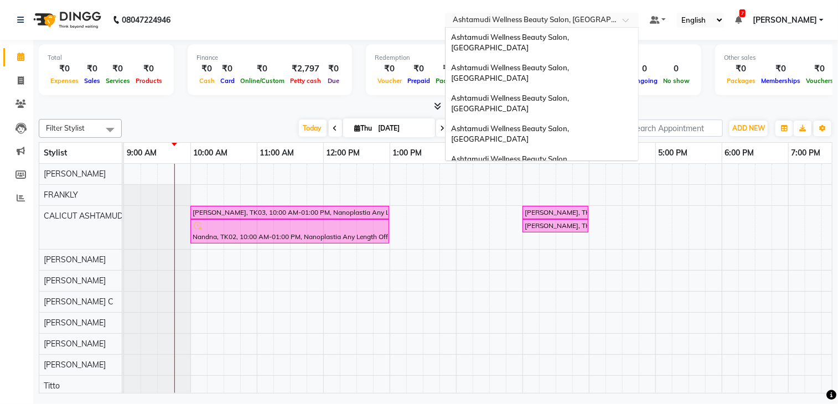
click at [557, 21] on input "text" at bounding box center [531, 21] width 161 height 11
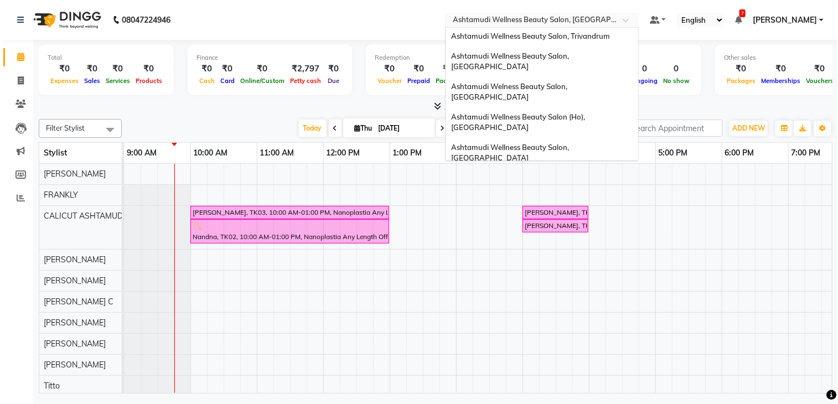
click at [571, 223] on span "Ashtamudi Wellness Beauty Salon, [GEOGRAPHIC_DATA]" at bounding box center [511, 233] width 120 height 20
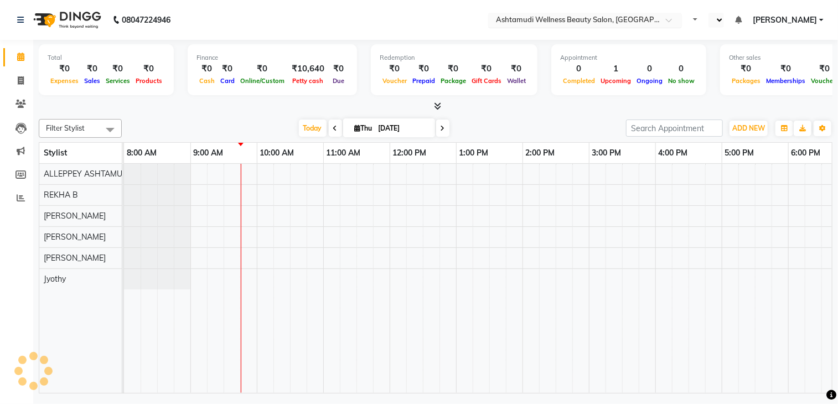
select select "en"
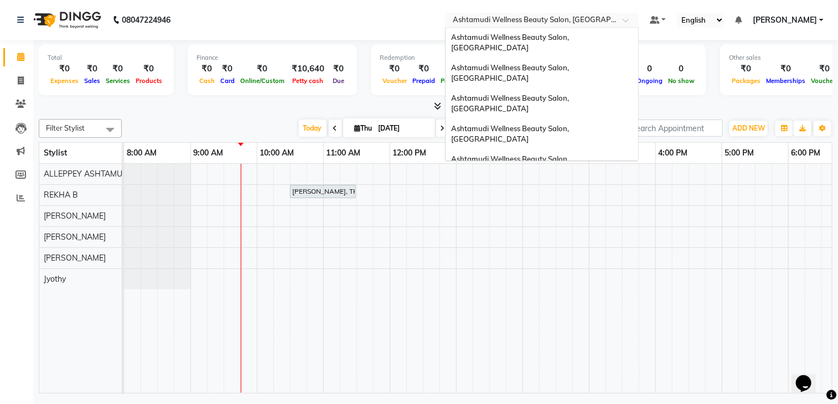
click at [580, 14] on div "Select Location × Ashtamudi Wellness Beauty Salon, [GEOGRAPHIC_DATA]" at bounding box center [542, 20] width 194 height 15
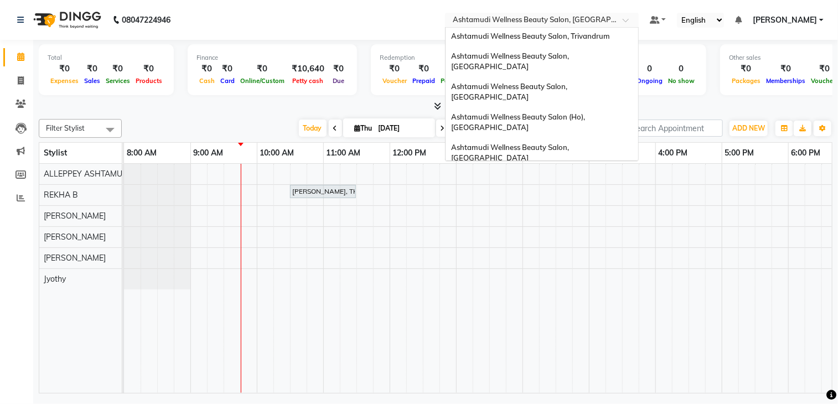
click at [563, 199] on div "Ashtamudi Beauty Lounge, [GEOGRAPHIC_DATA]" at bounding box center [542, 209] width 193 height 20
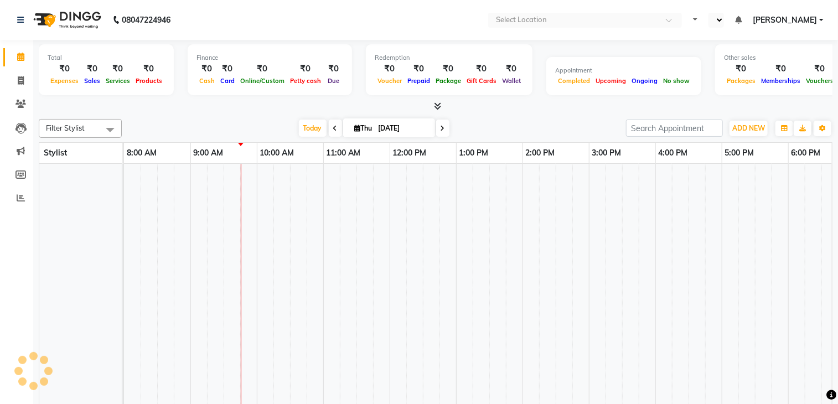
select select "en"
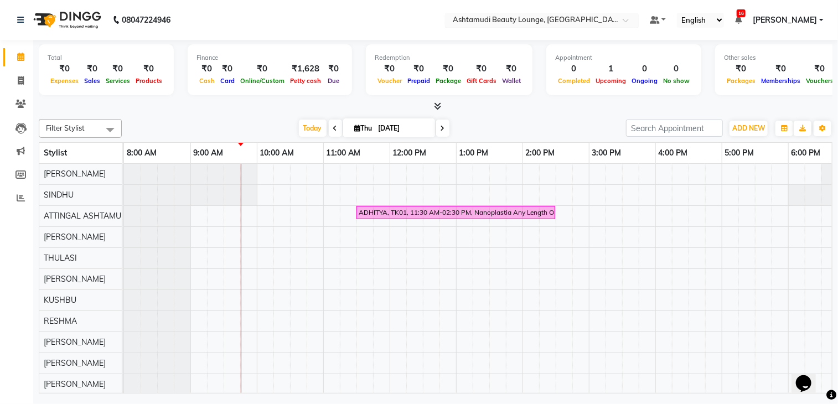
click at [557, 20] on input "text" at bounding box center [531, 21] width 161 height 11
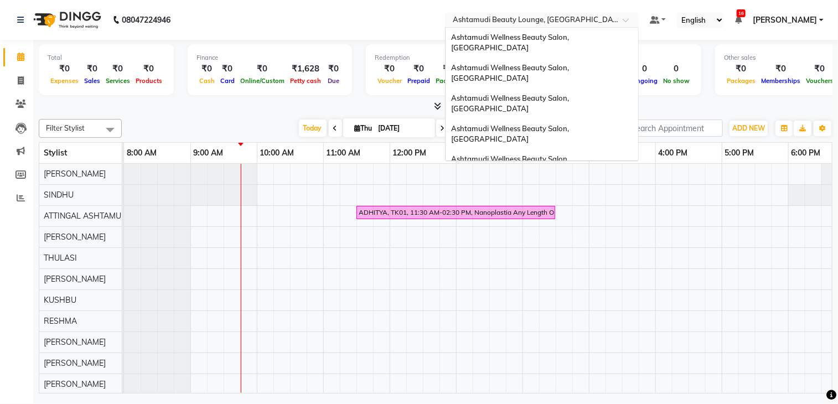
scroll to position [173, 0]
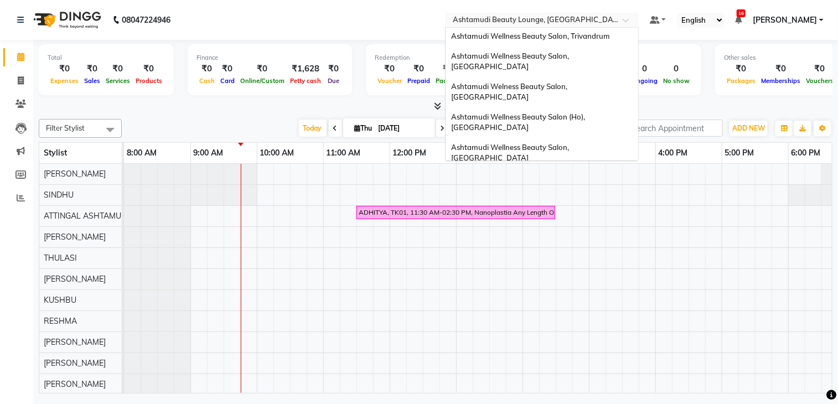
click at [579, 254] on span "Ashtamudi Unisex Salon, Dreams Mall, Dreams Mall Kottiyam" at bounding box center [539, 264] width 176 height 20
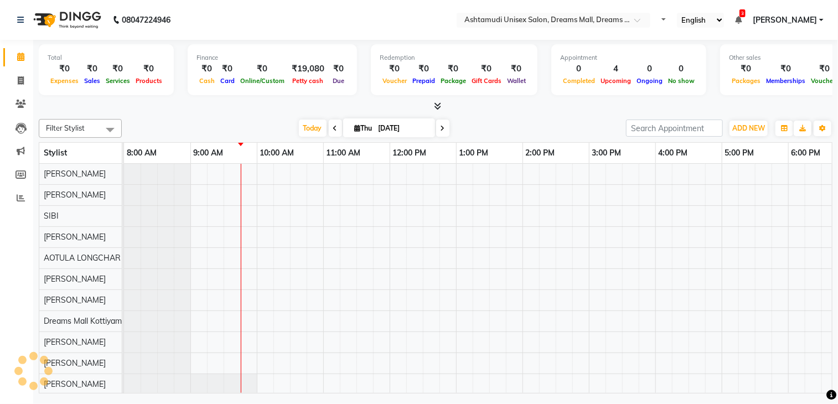
select select "en"
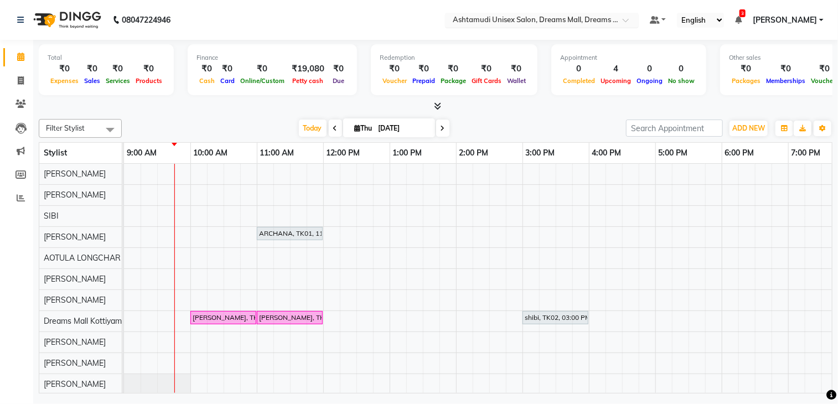
click at [570, 25] on input "text" at bounding box center [531, 21] width 161 height 11
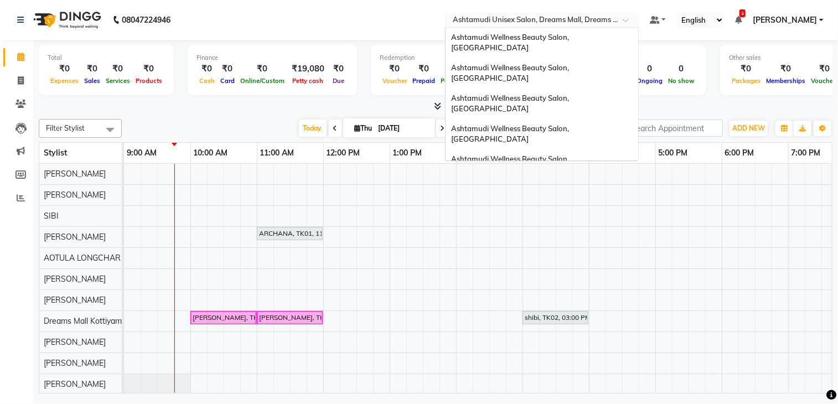
scroll to position [173, 0]
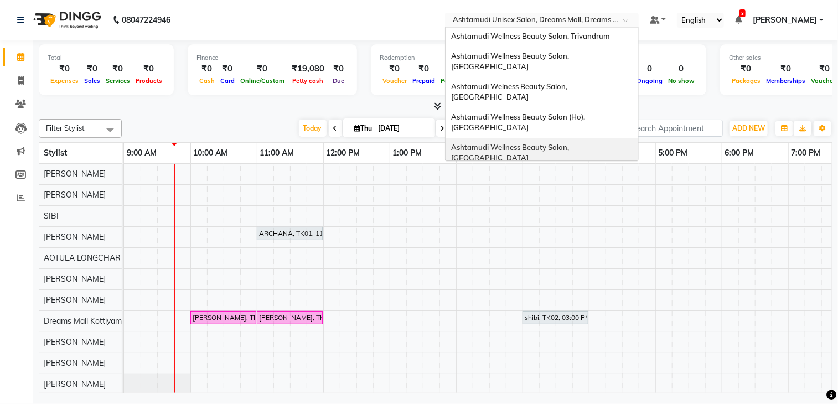
click at [580, 138] on div "Ashtamudi Wellness Beauty Salon, [GEOGRAPHIC_DATA]" at bounding box center [542, 153] width 193 height 30
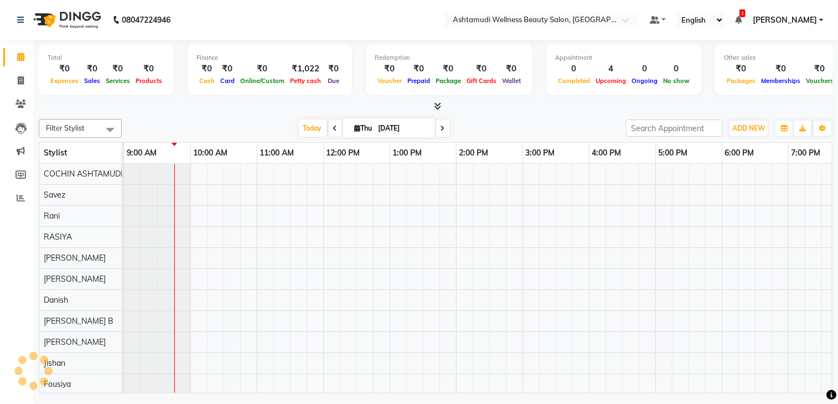
select select "en"
